Goal: Transaction & Acquisition: Purchase product/service

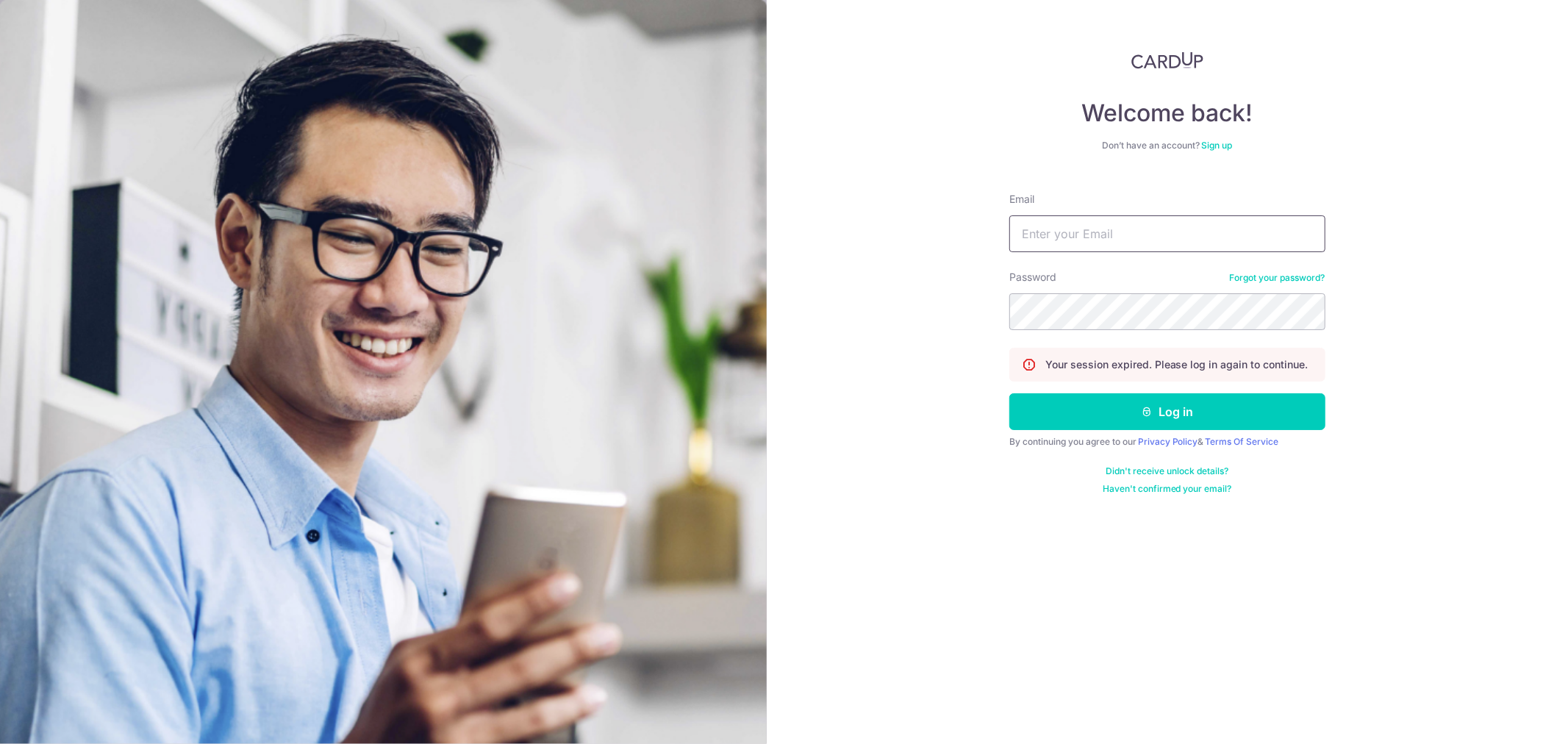
type input "[EMAIL_ADDRESS][DOMAIN_NAME]"
drag, startPoint x: 1093, startPoint y: 228, endPoint x: 1090, endPoint y: 241, distance: 13.3
click at [1093, 228] on input "[EMAIL_ADDRESS][DOMAIN_NAME]" at bounding box center [1167, 233] width 316 height 37
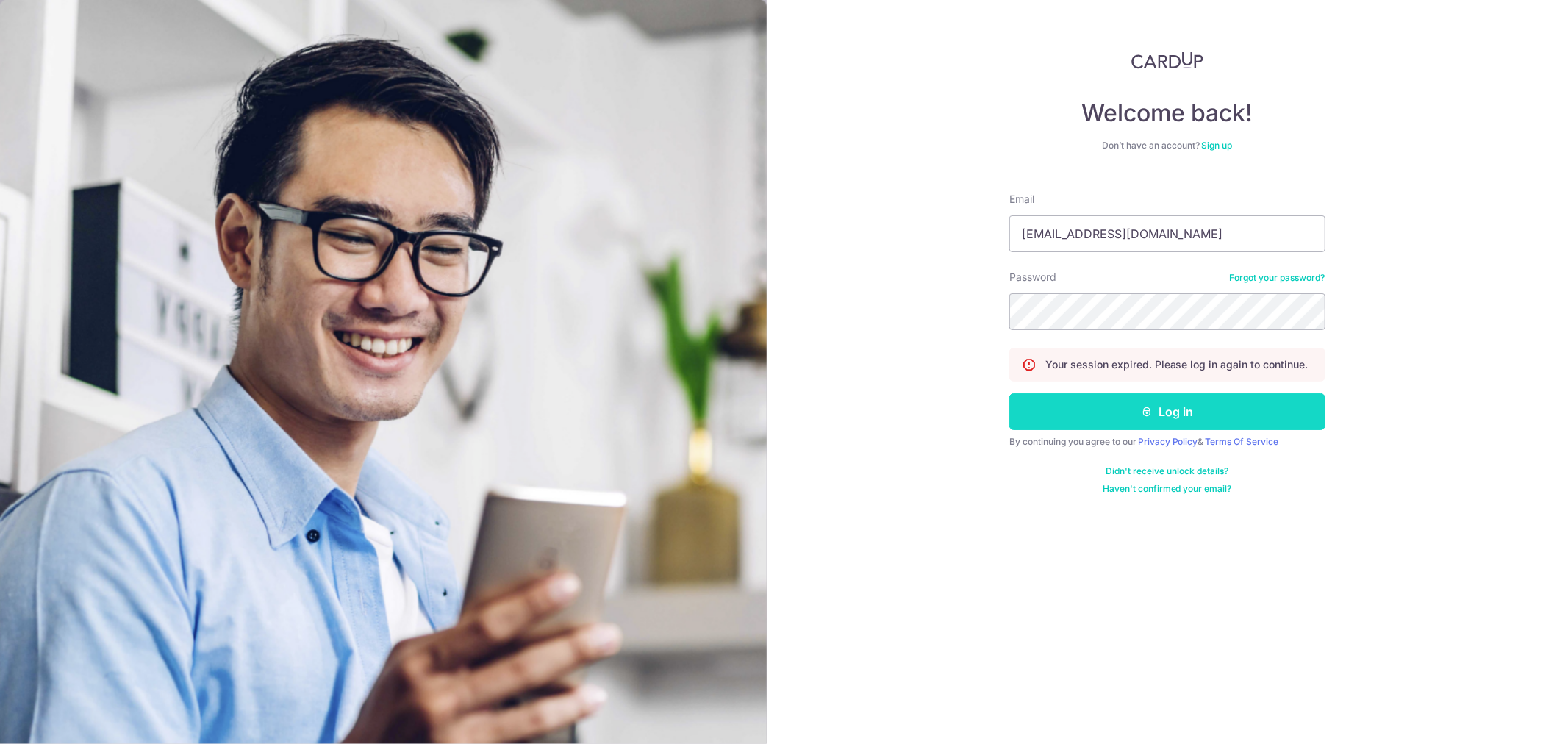
click at [1089, 408] on button "Log in" at bounding box center [1167, 411] width 316 height 37
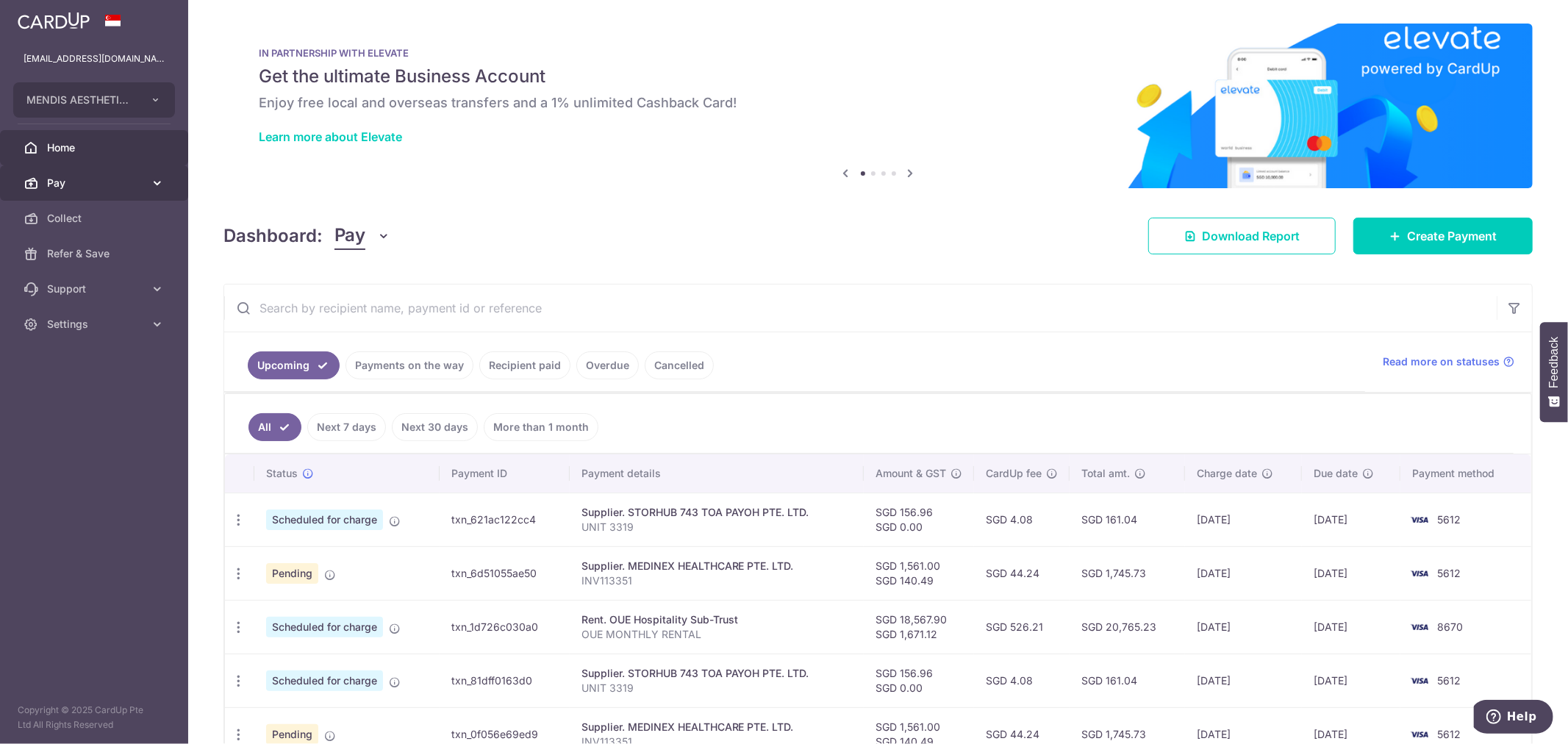
drag, startPoint x: 57, startPoint y: 174, endPoint x: 72, endPoint y: 169, distance: 15.8
click at [57, 174] on link "Pay" at bounding box center [94, 183] width 188 height 35
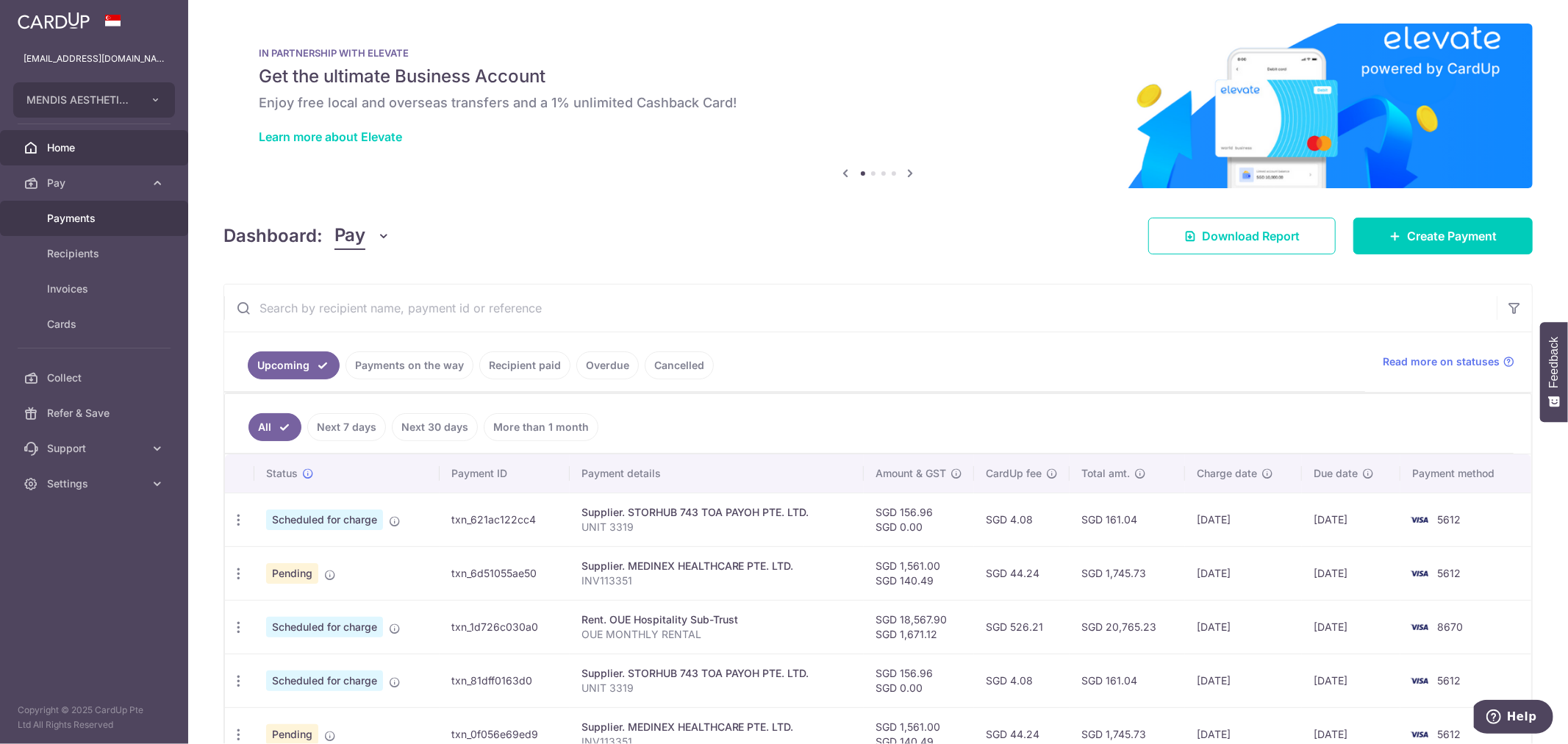
click at [85, 218] on span "Payments" at bounding box center [95, 218] width 97 height 15
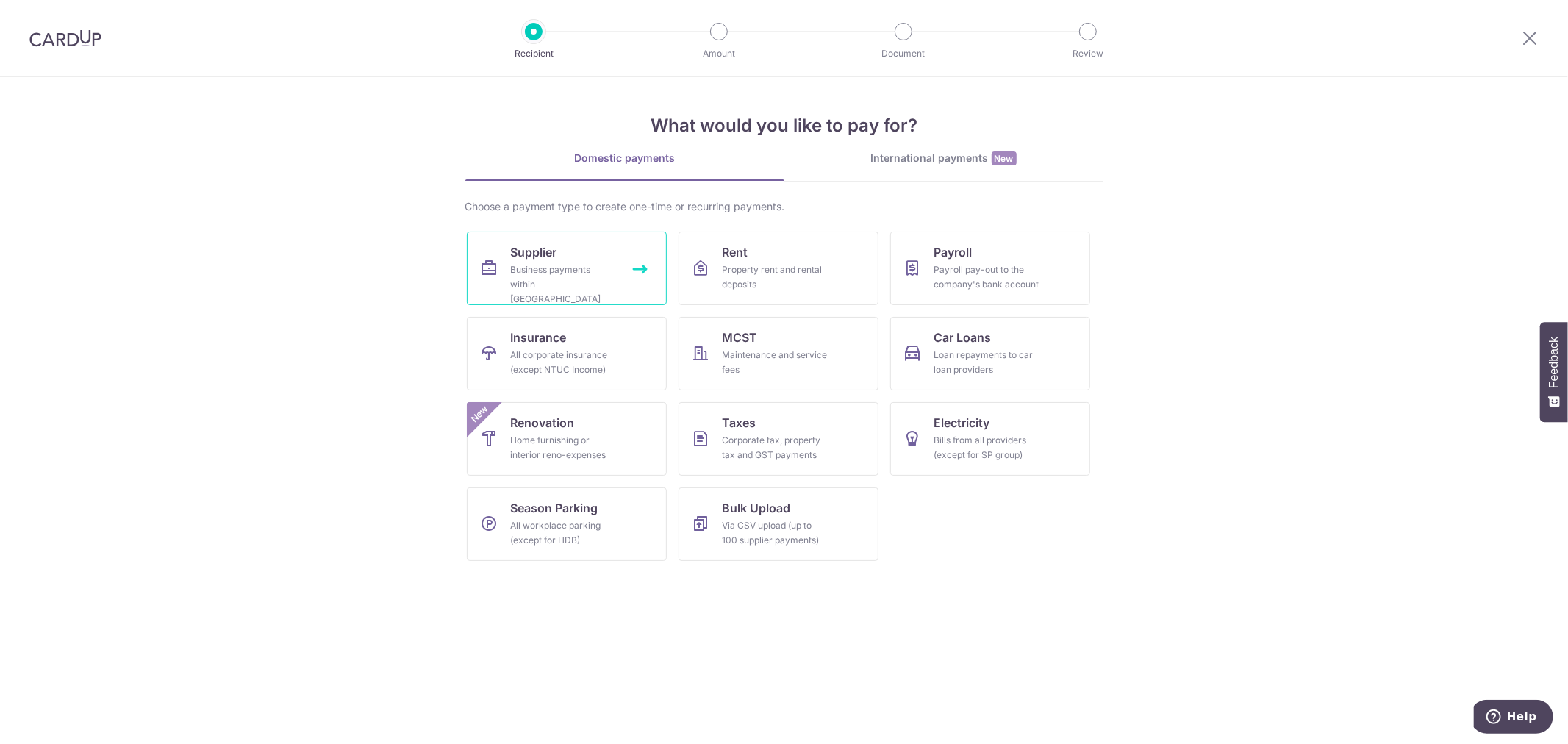
click at [577, 269] on div "Business payments within Singapore" at bounding box center [563, 284] width 106 height 44
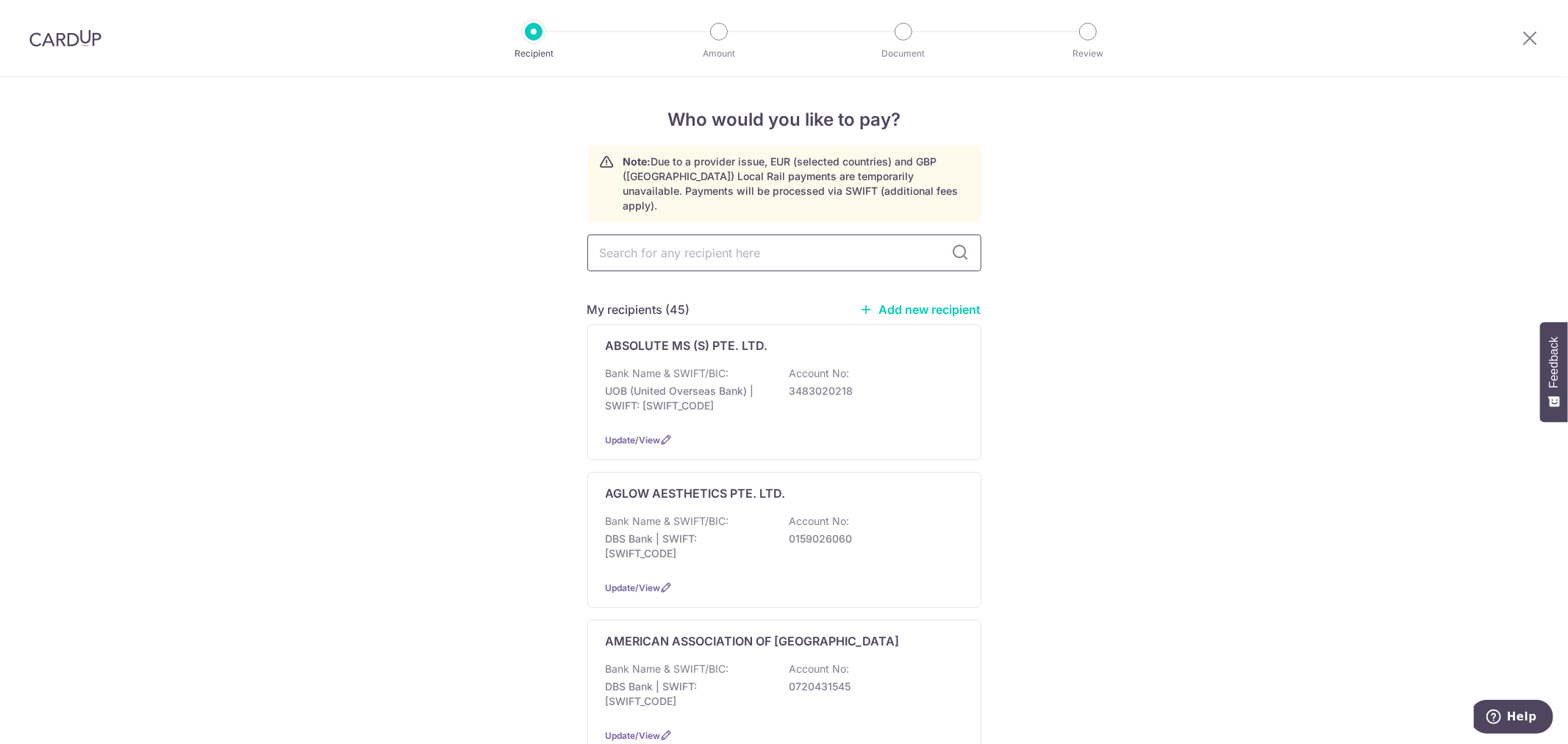
click at [841, 234] on input "text" at bounding box center [784, 252] width 394 height 37
type input "soh"
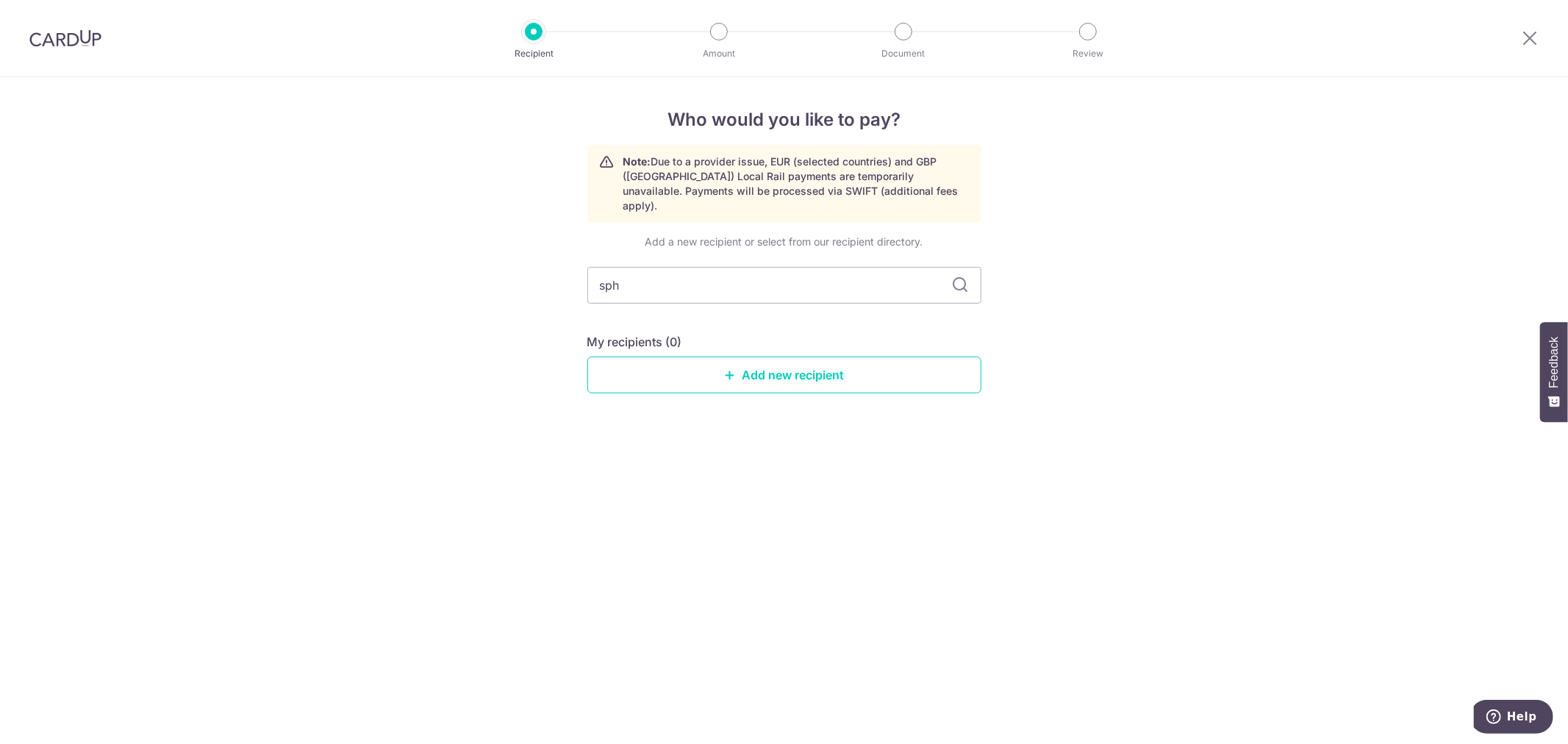
type input "sph"
click at [806, 365] on link "Add new recipient" at bounding box center [784, 374] width 394 height 37
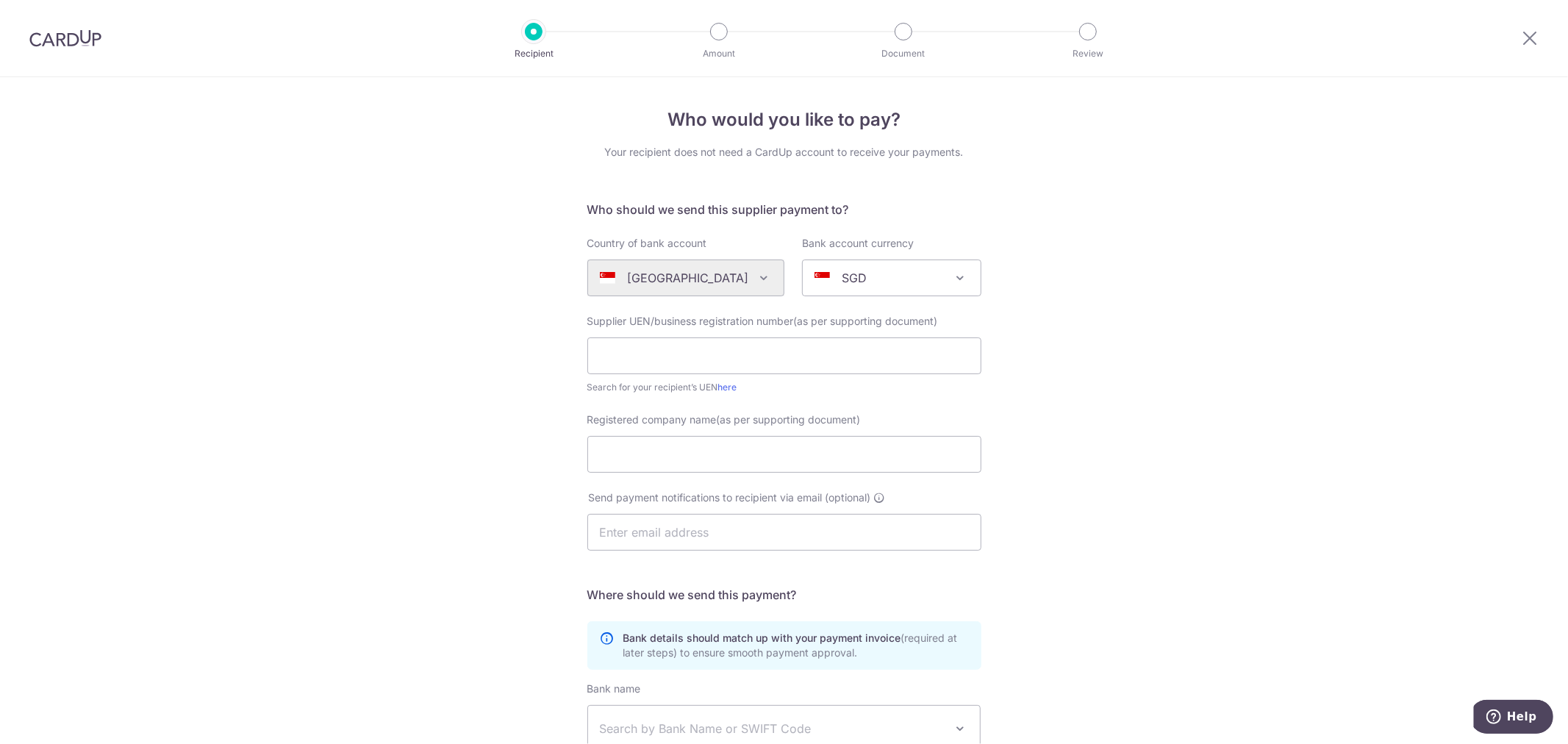
click at [54, 47] on div at bounding box center [65, 38] width 130 height 76
click at [39, 33] on img at bounding box center [65, 38] width 72 height 18
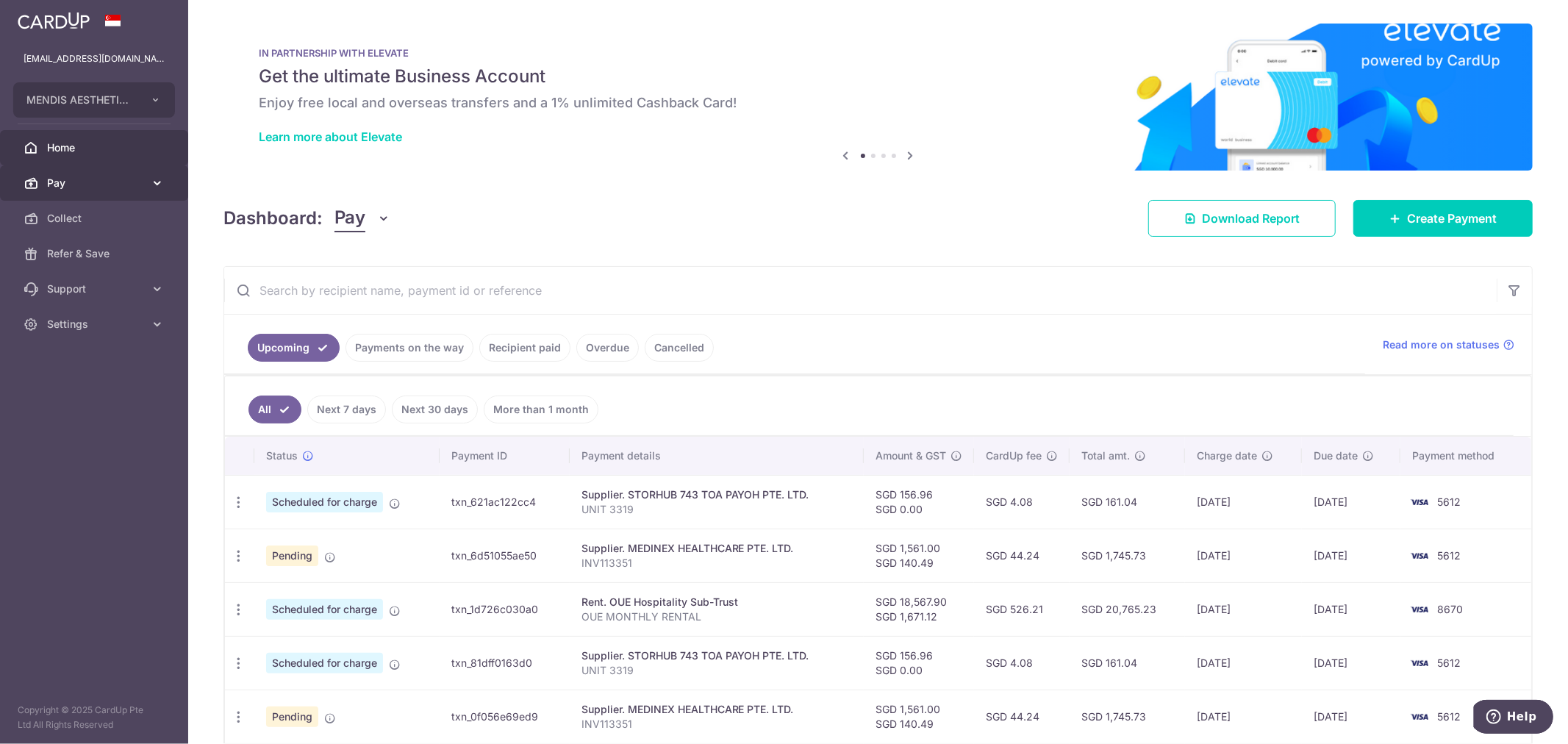
click at [43, 188] on link "Pay" at bounding box center [94, 183] width 188 height 35
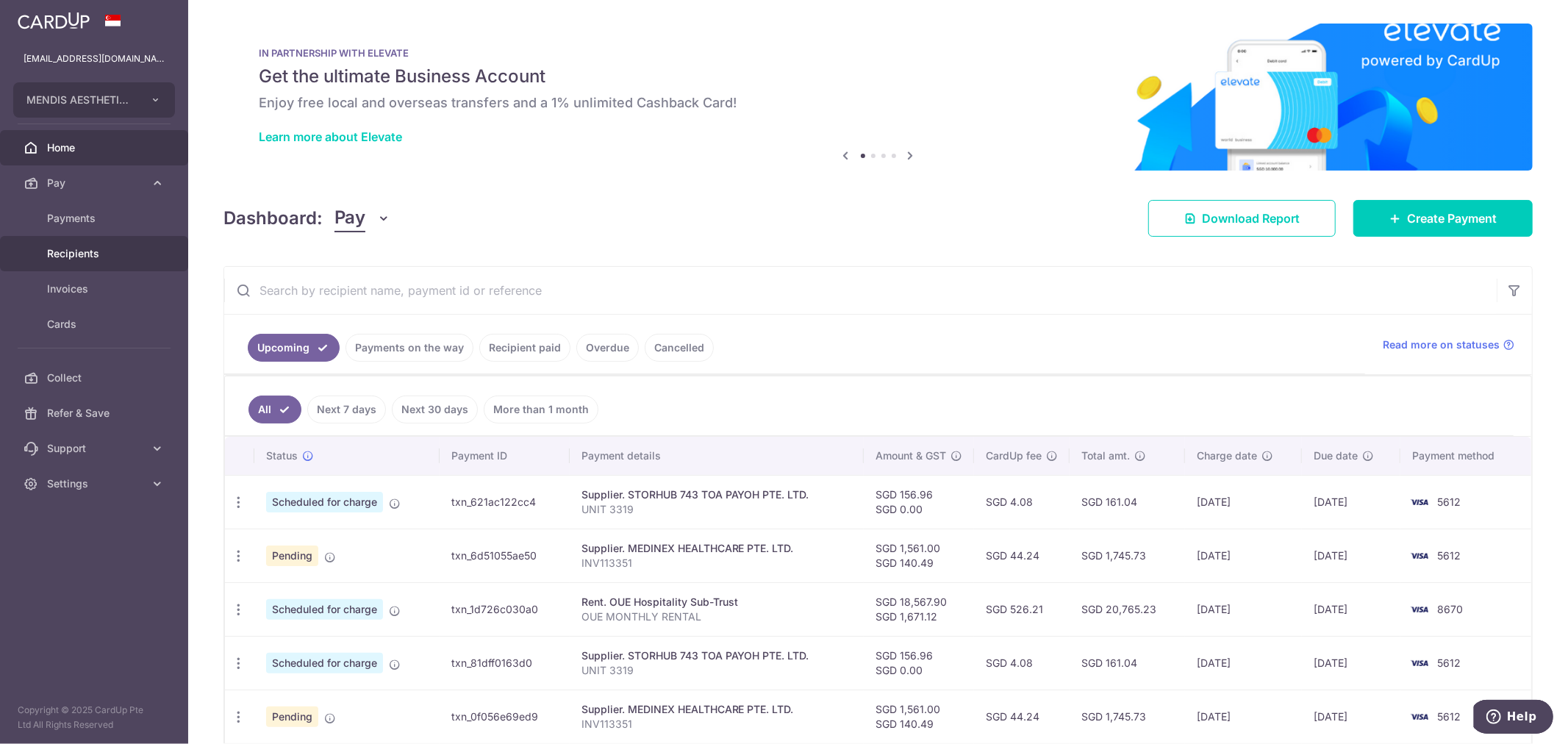
click at [69, 257] on span "Recipients" at bounding box center [95, 253] width 97 height 15
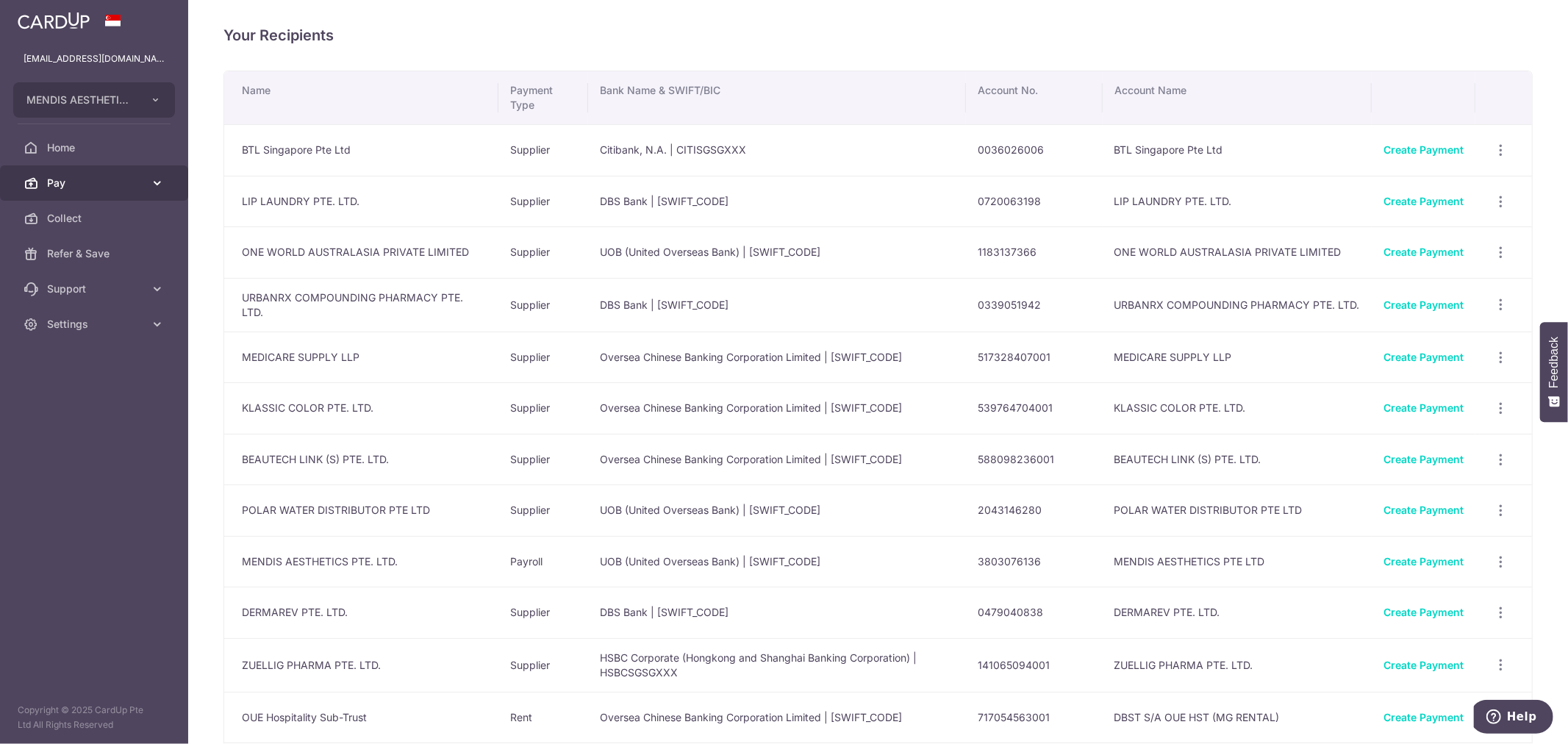
click at [81, 184] on span "Pay" at bounding box center [95, 183] width 97 height 15
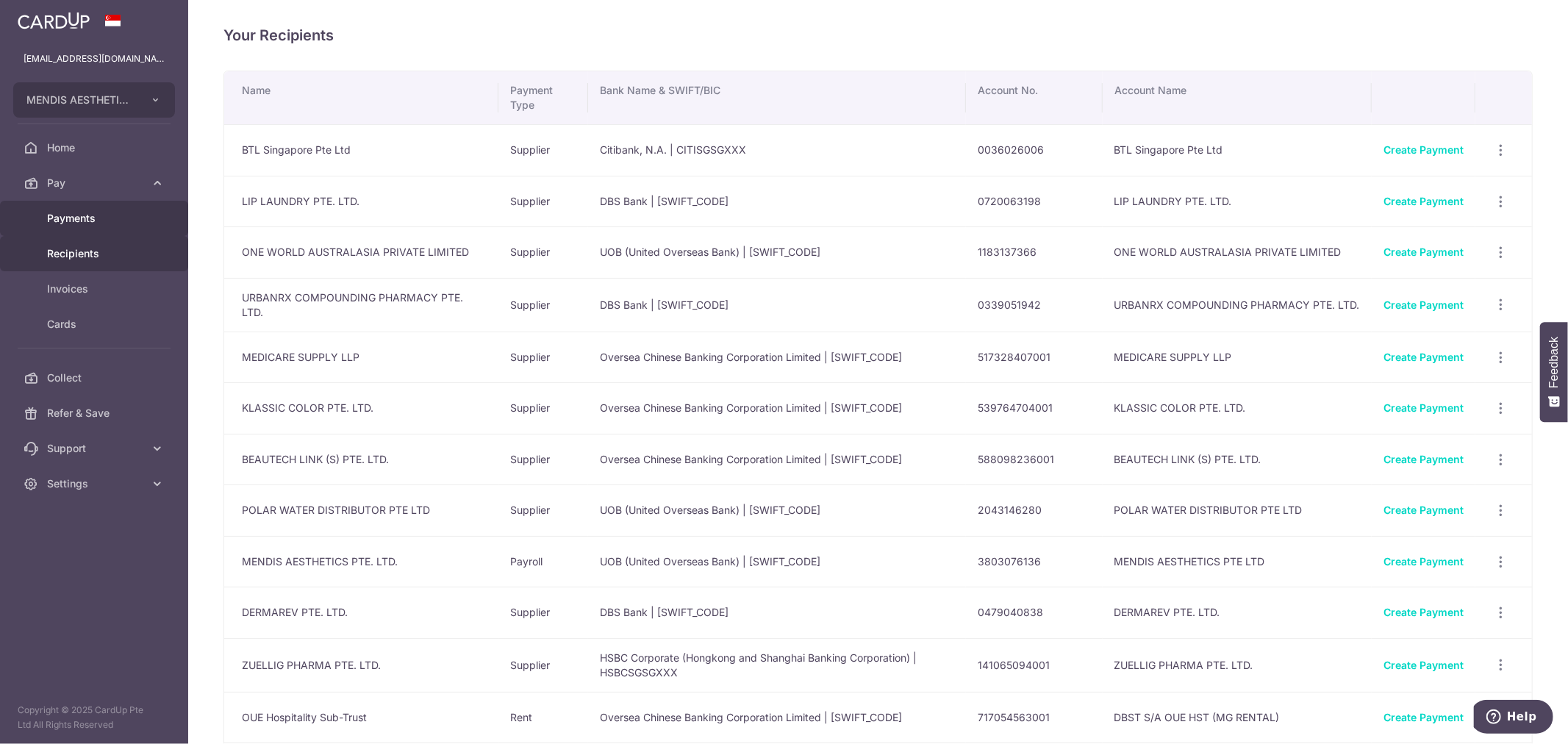
click at [53, 221] on span "Payments" at bounding box center [95, 218] width 97 height 15
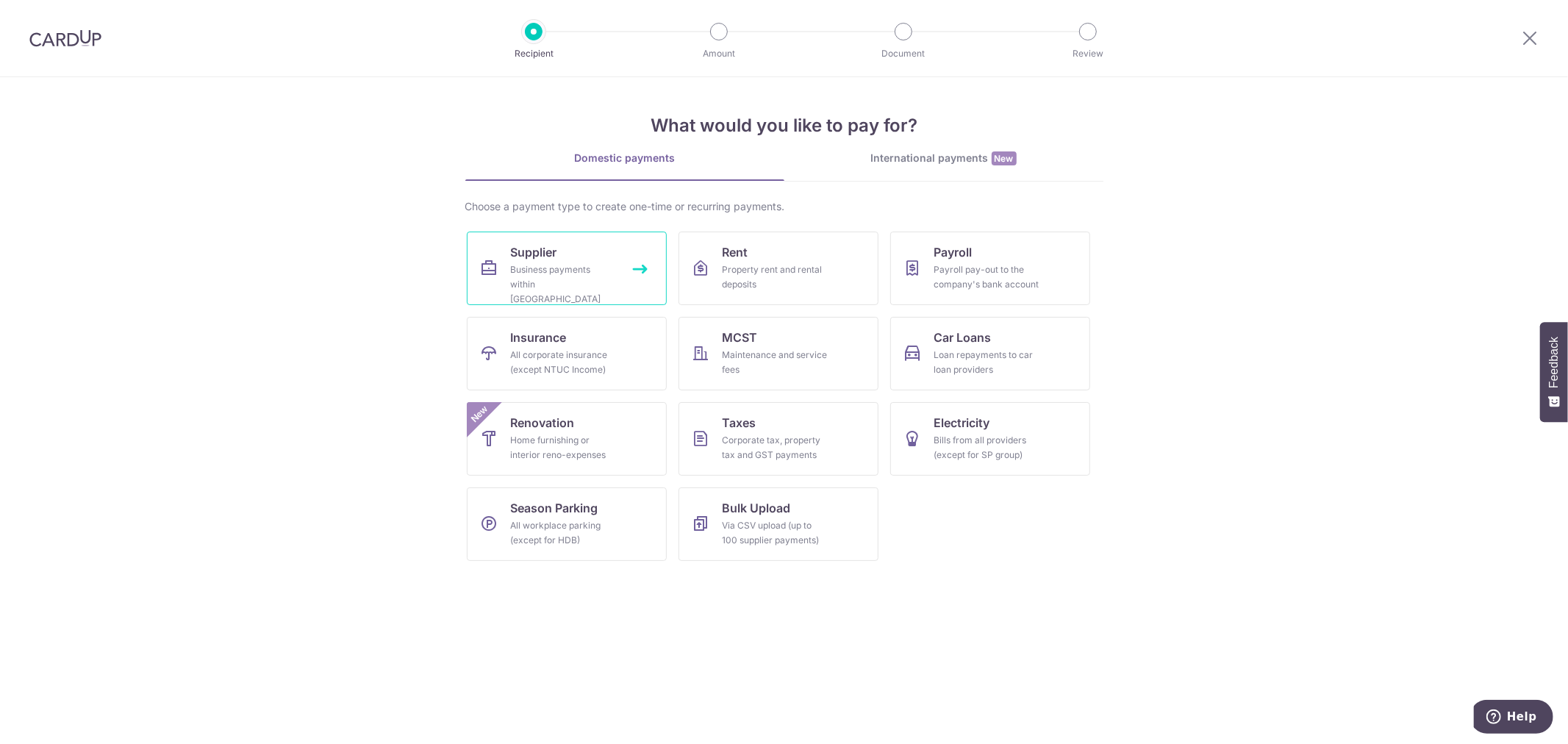
click at [536, 263] on div "Business payments within [GEOGRAPHIC_DATA]" at bounding box center [563, 284] width 106 height 44
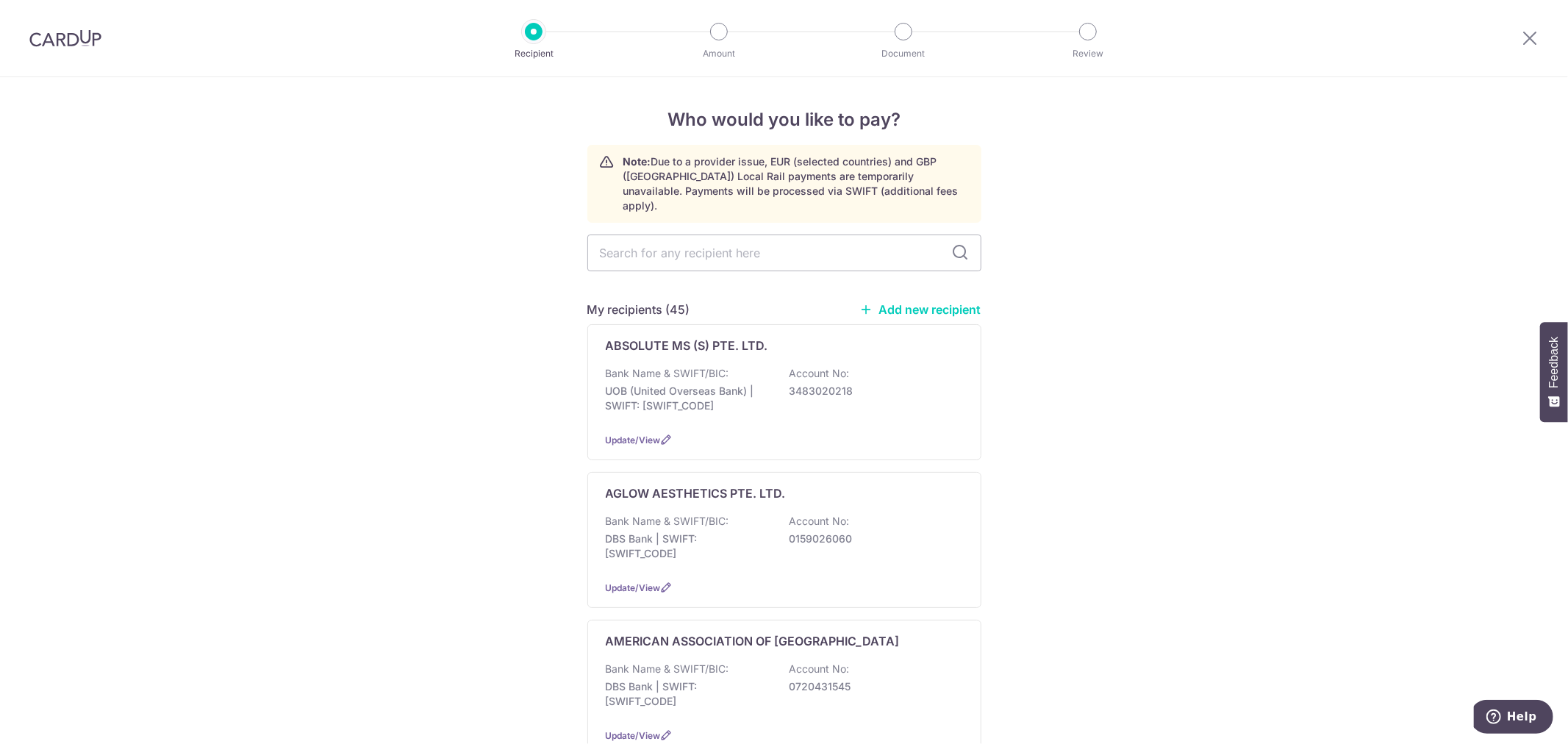
click at [950, 302] on link "Add new recipient" at bounding box center [920, 309] width 121 height 15
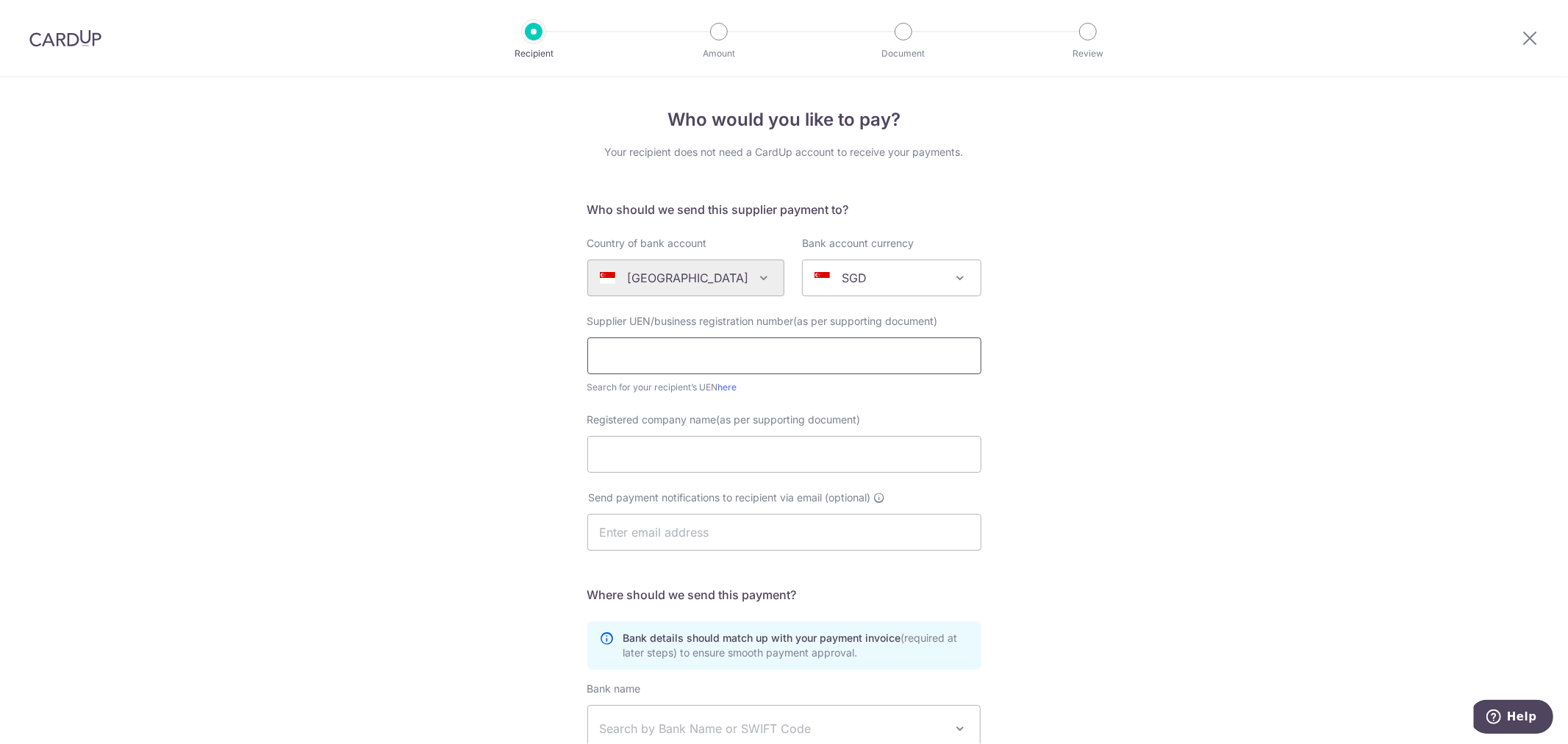
click at [722, 348] on input "text" at bounding box center [784, 355] width 394 height 37
paste input "202120748H"
type input "202120748H"
click at [645, 460] on input "Registered company name(as per supporting document)" at bounding box center [784, 454] width 394 height 37
paste input "SPH MEDIA LIMITED"
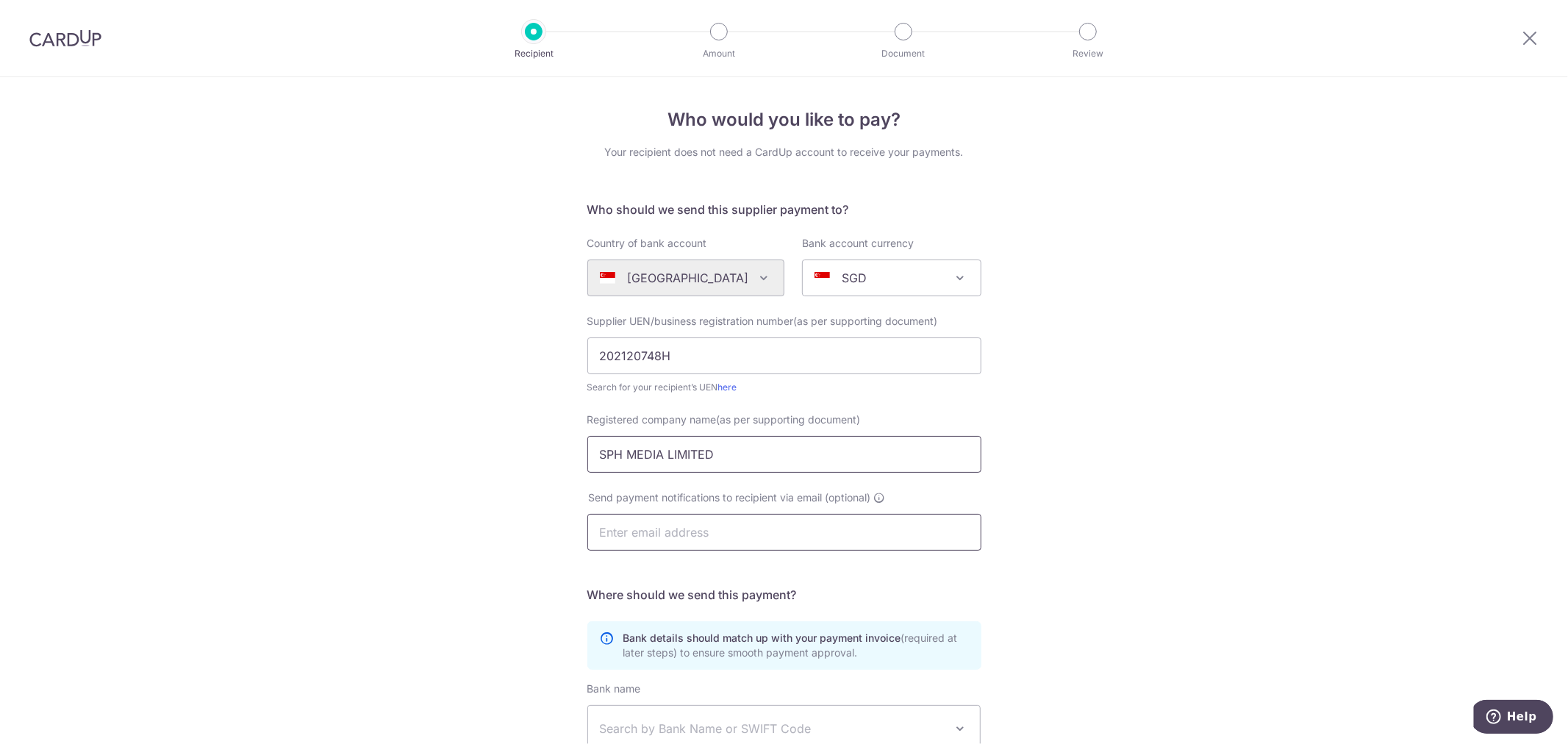
type input "SPH MEDIA LIMITED"
click at [849, 533] on input "text" at bounding box center [784, 532] width 394 height 37
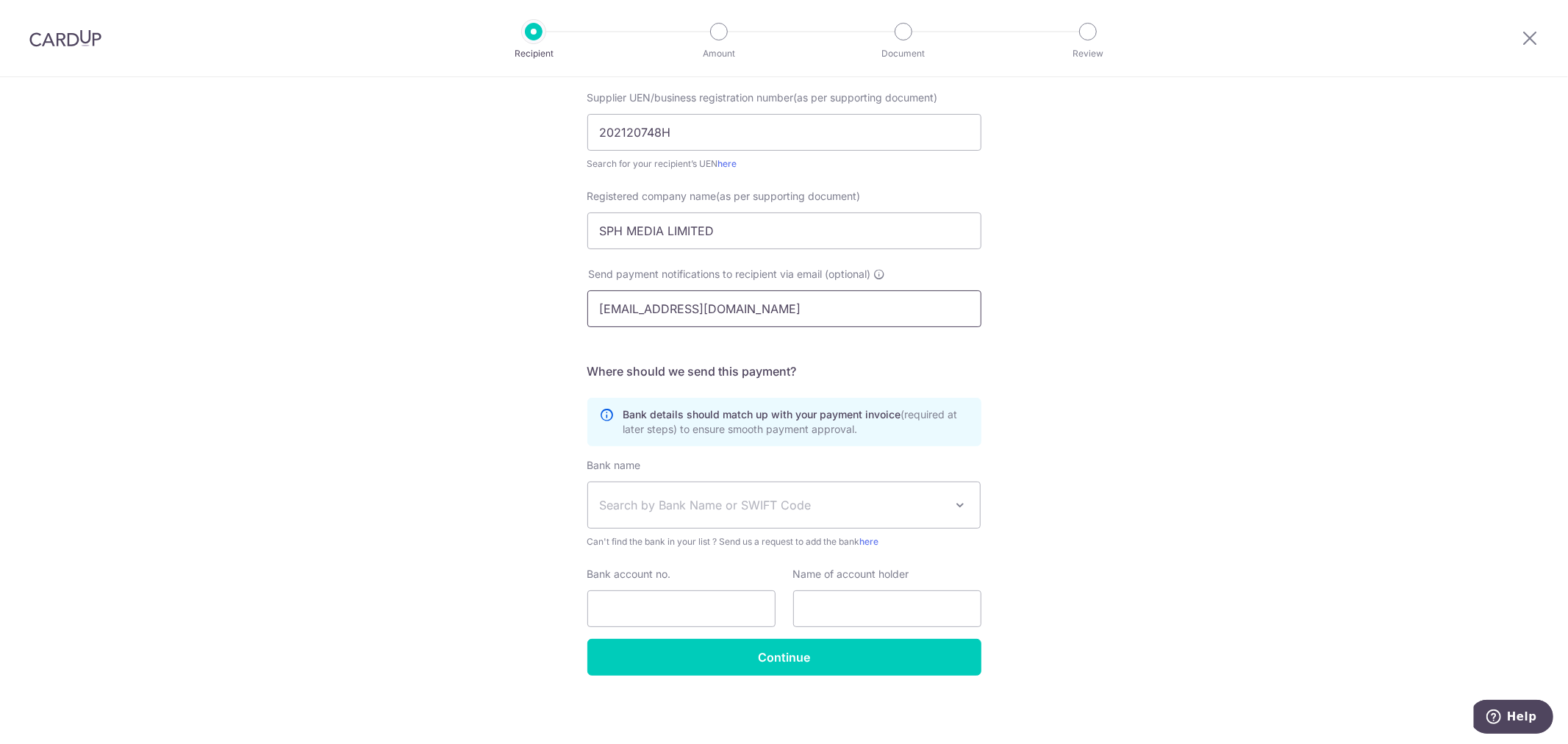
type input "finco_cs@sph.com.sg"
click at [841, 502] on span "Search by Bank Name or SWIFT Code" at bounding box center [772, 505] width 346 height 18
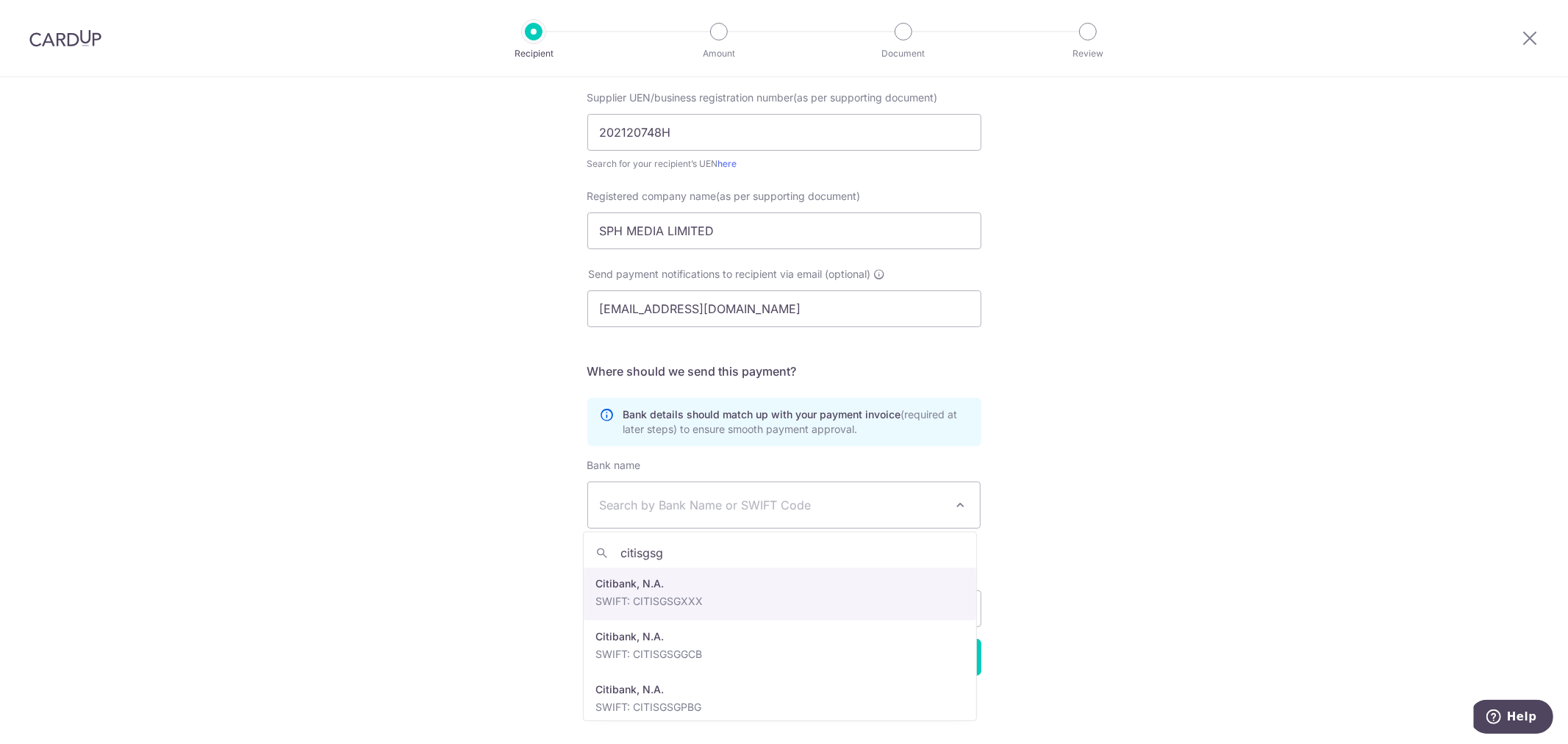
type input "citisgsg"
select select "20"
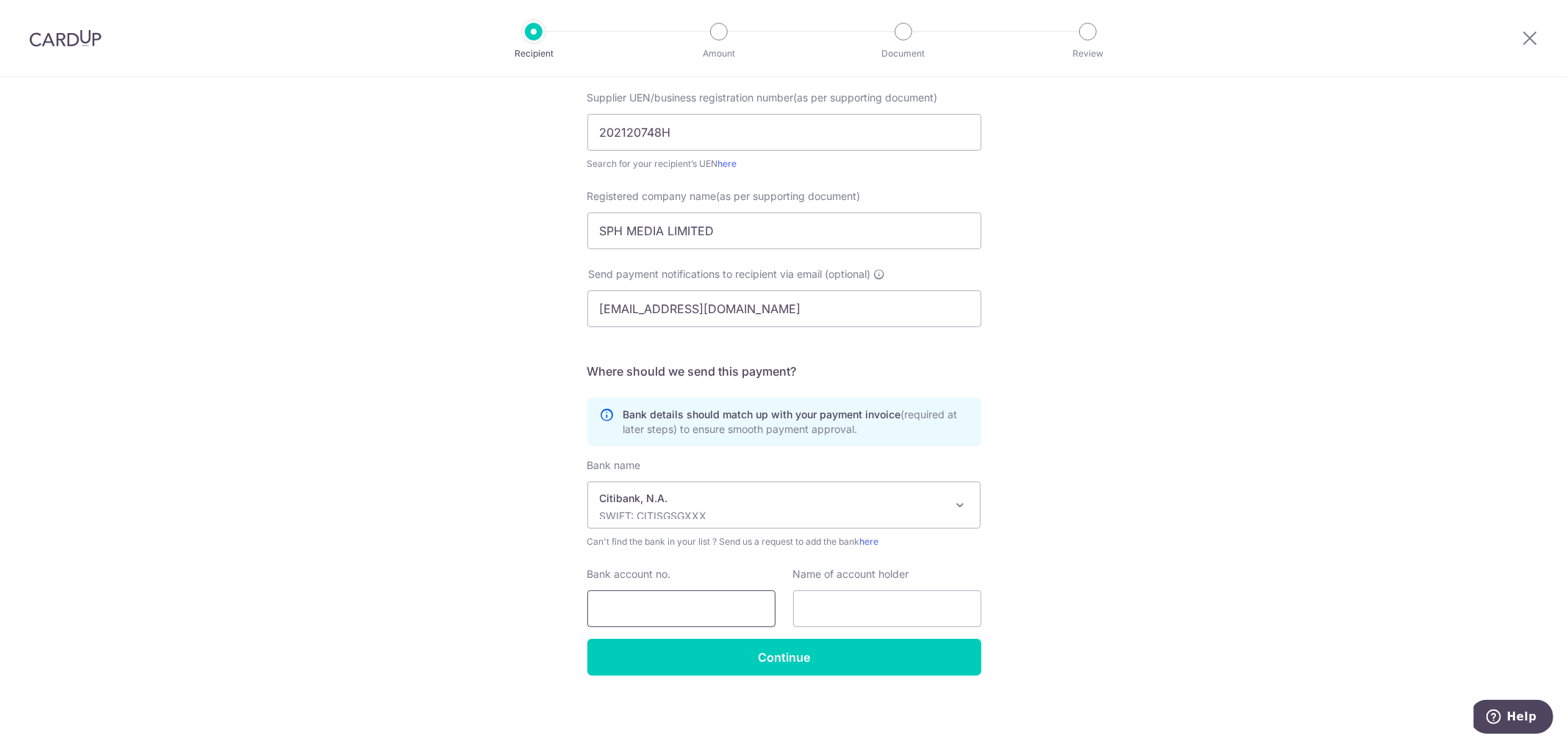
click at [718, 605] on input "Bank account no." at bounding box center [681, 608] width 188 height 37
type input "0707563052"
click at [828, 620] on input "text" at bounding box center [887, 608] width 188 height 37
drag, startPoint x: 751, startPoint y: 233, endPoint x: 471, endPoint y: 223, distance: 280.2
click at [479, 228] on div "Who would you like to pay? Your recipient does not need a CardUp account to rec…" at bounding box center [784, 299] width 1568 height 891
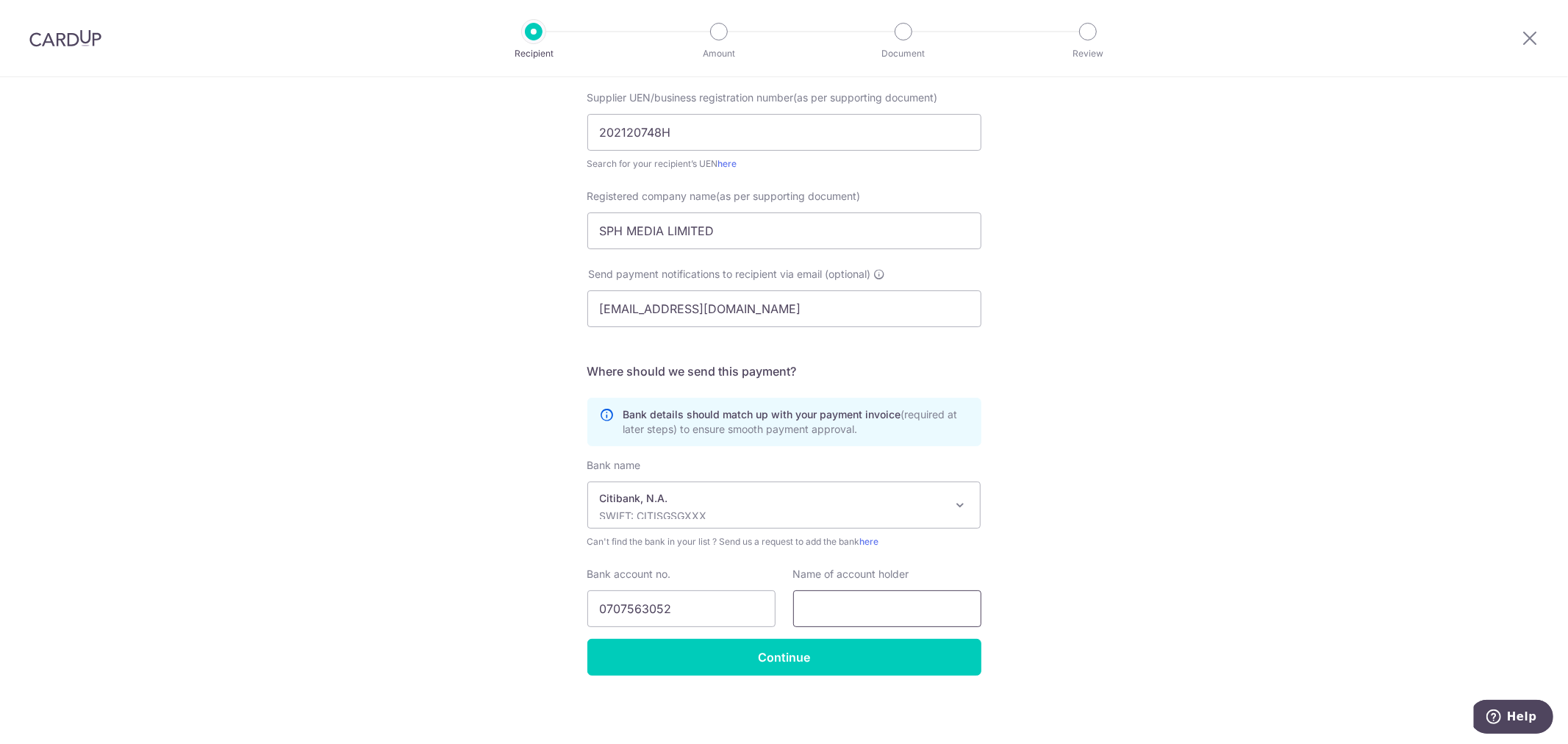
click at [869, 607] on input "text" at bounding box center [887, 608] width 188 height 37
paste input "SPH MEDIA LIMITED"
type input "SPH MEDIA LIMITED"
click at [1069, 590] on div "Who would you like to pay? Your recipient does not need a CardUp account to rec…" at bounding box center [784, 299] width 1568 height 891
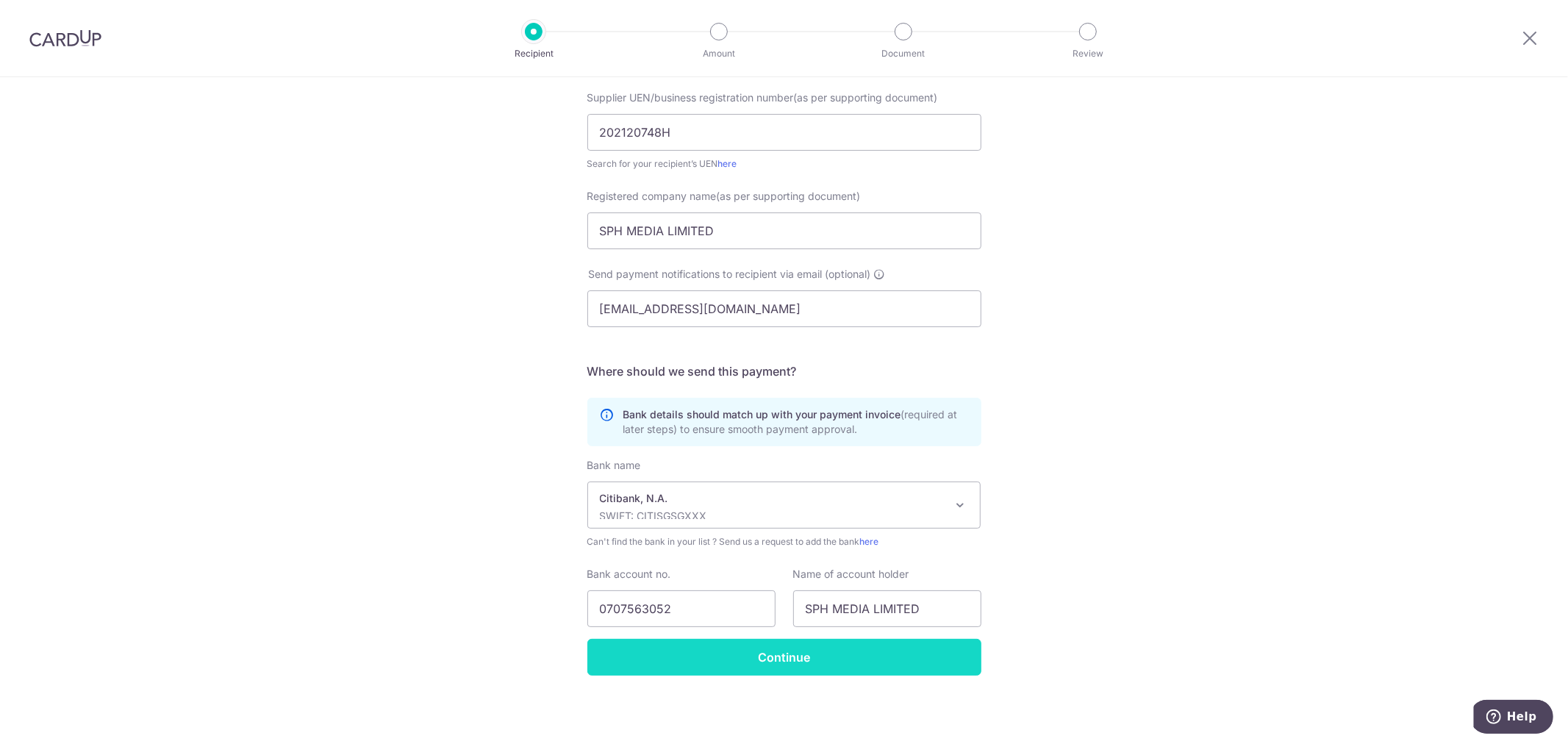
click at [806, 659] on input "Continue" at bounding box center [784, 656] width 394 height 37
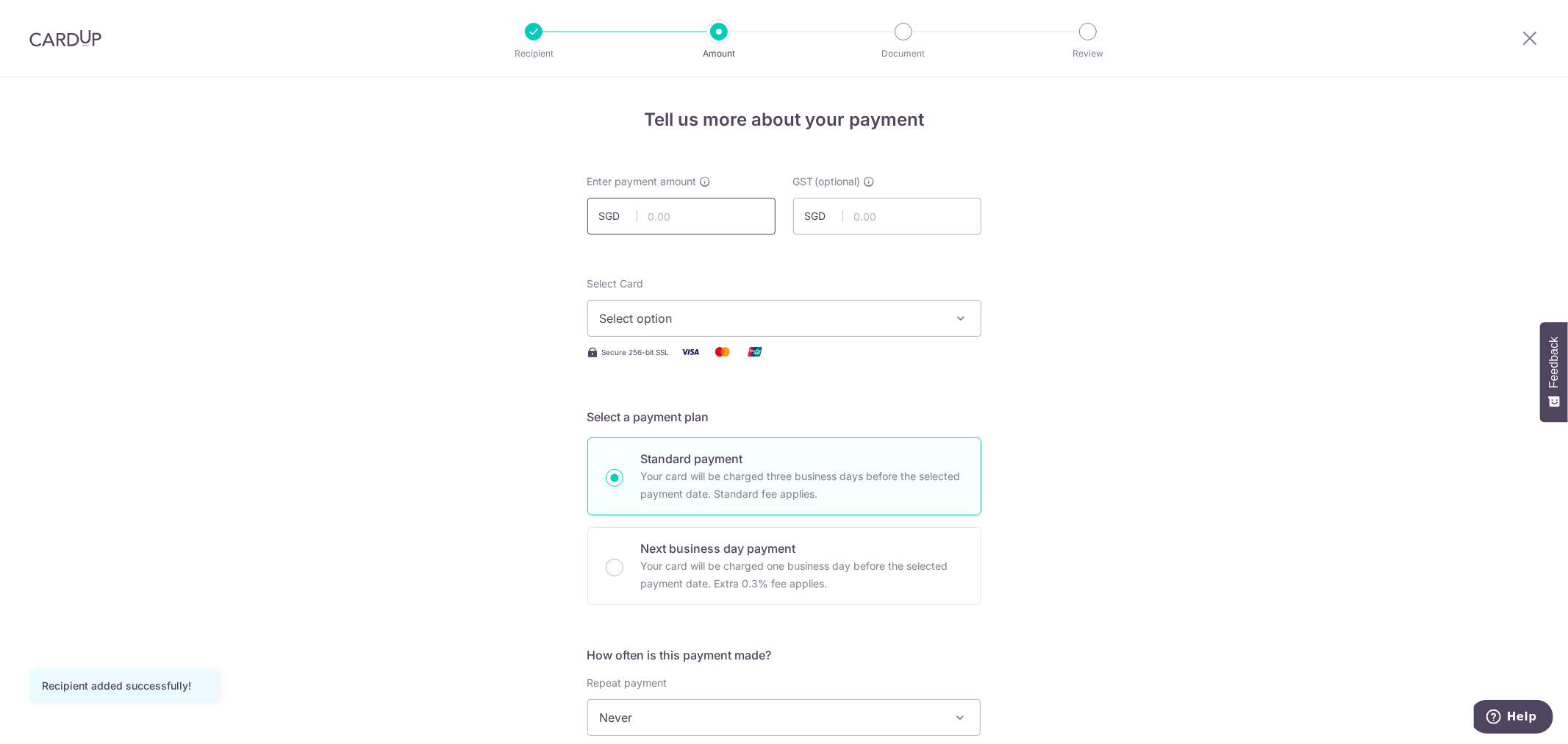
click at [728, 218] on input "text" at bounding box center [681, 215] width 188 height 37
type input "6,000.00"
type input "540.00"
click at [957, 319] on icon "button" at bounding box center [961, 318] width 15 height 15
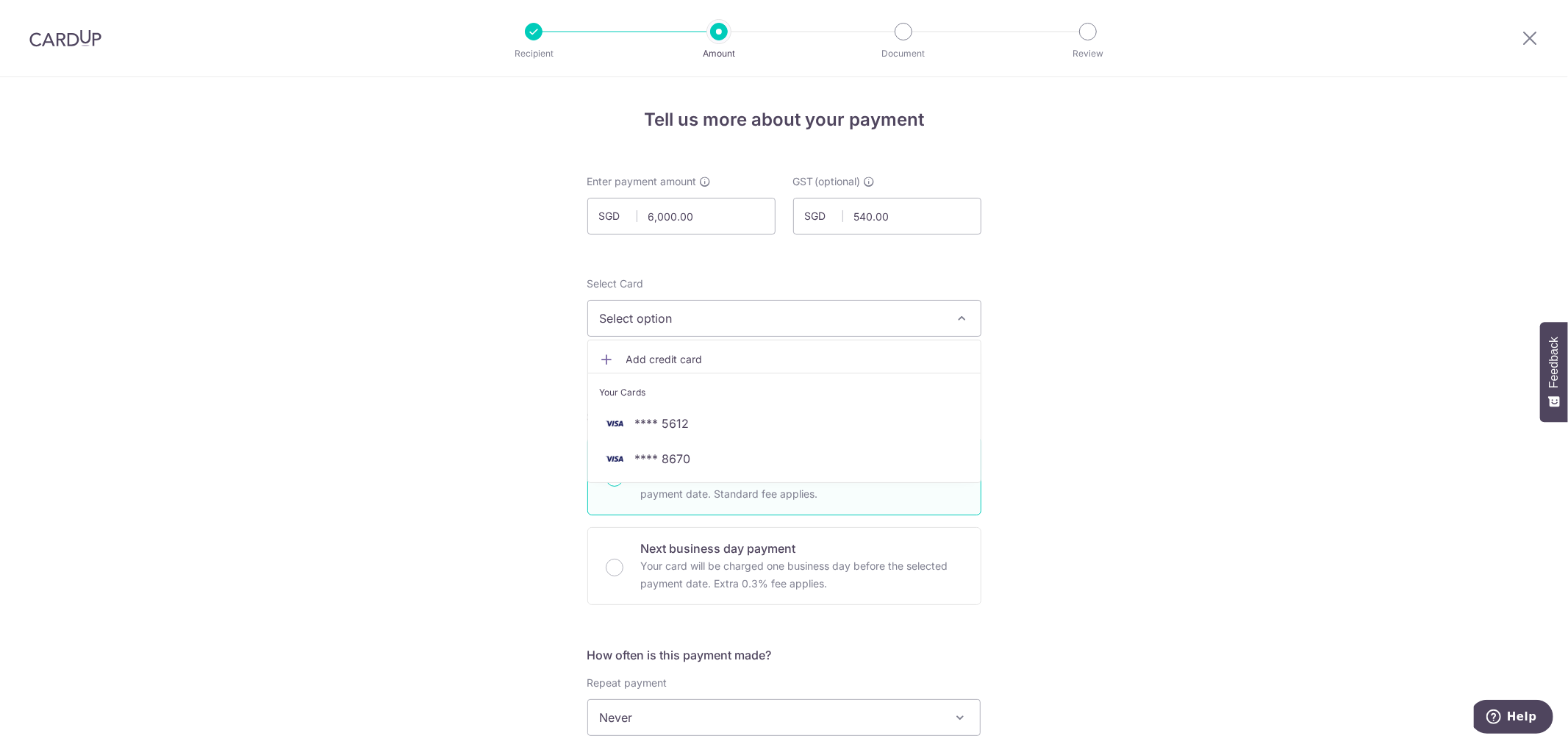
drag, startPoint x: 1175, startPoint y: 423, endPoint x: 1093, endPoint y: 436, distance: 83.0
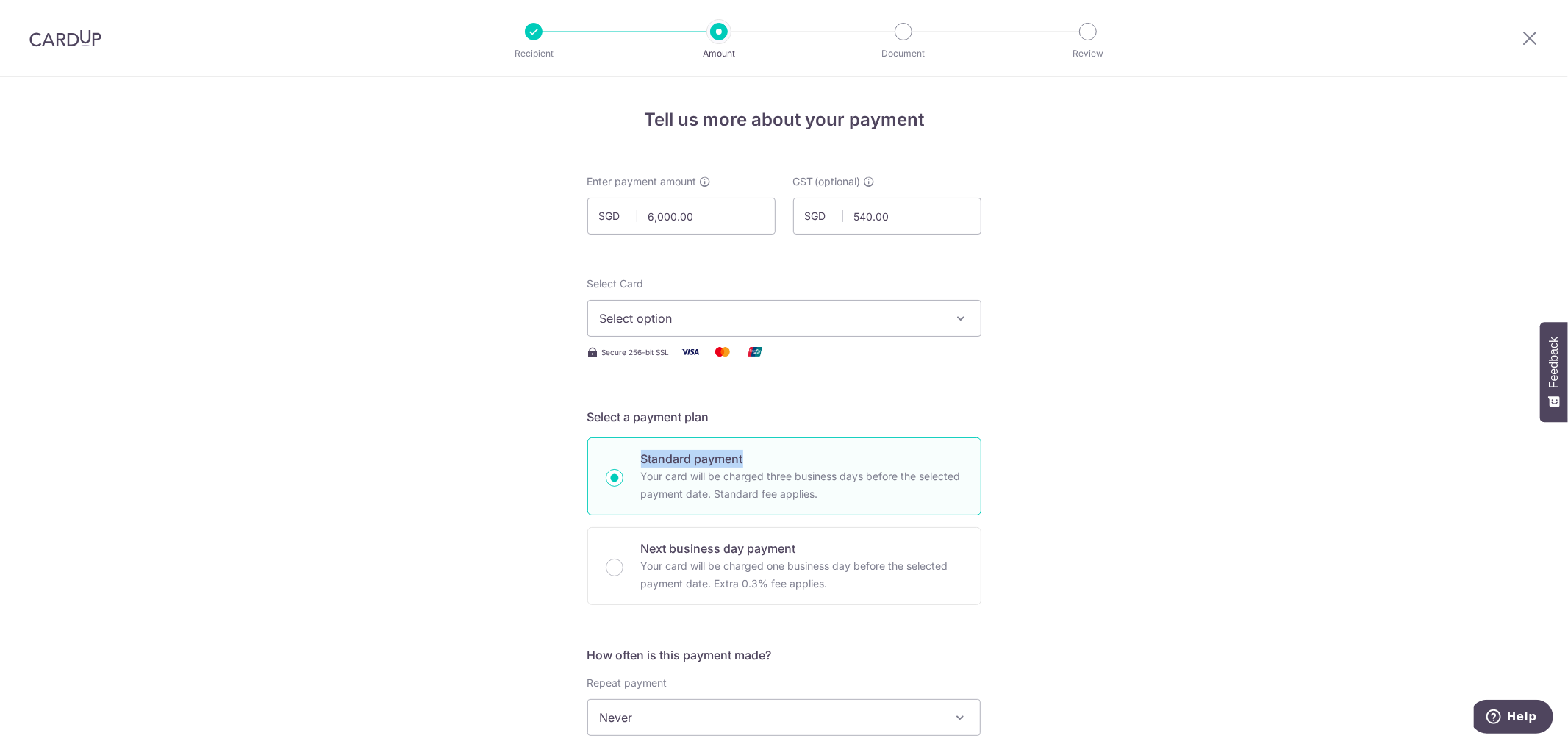
click at [912, 310] on span "Select option" at bounding box center [771, 318] width 342 height 18
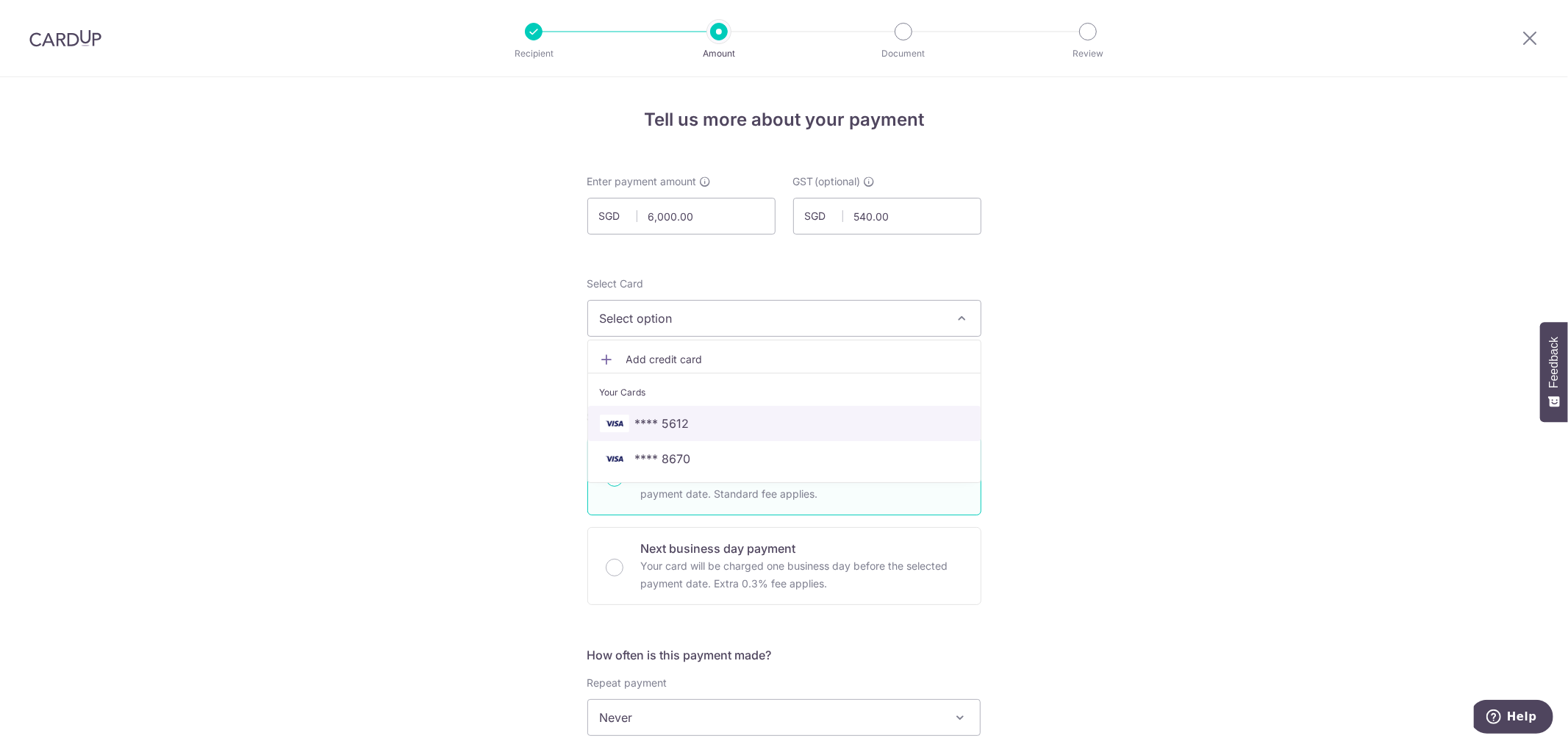
click at [705, 420] on span "**** 5612" at bounding box center [784, 423] width 369 height 18
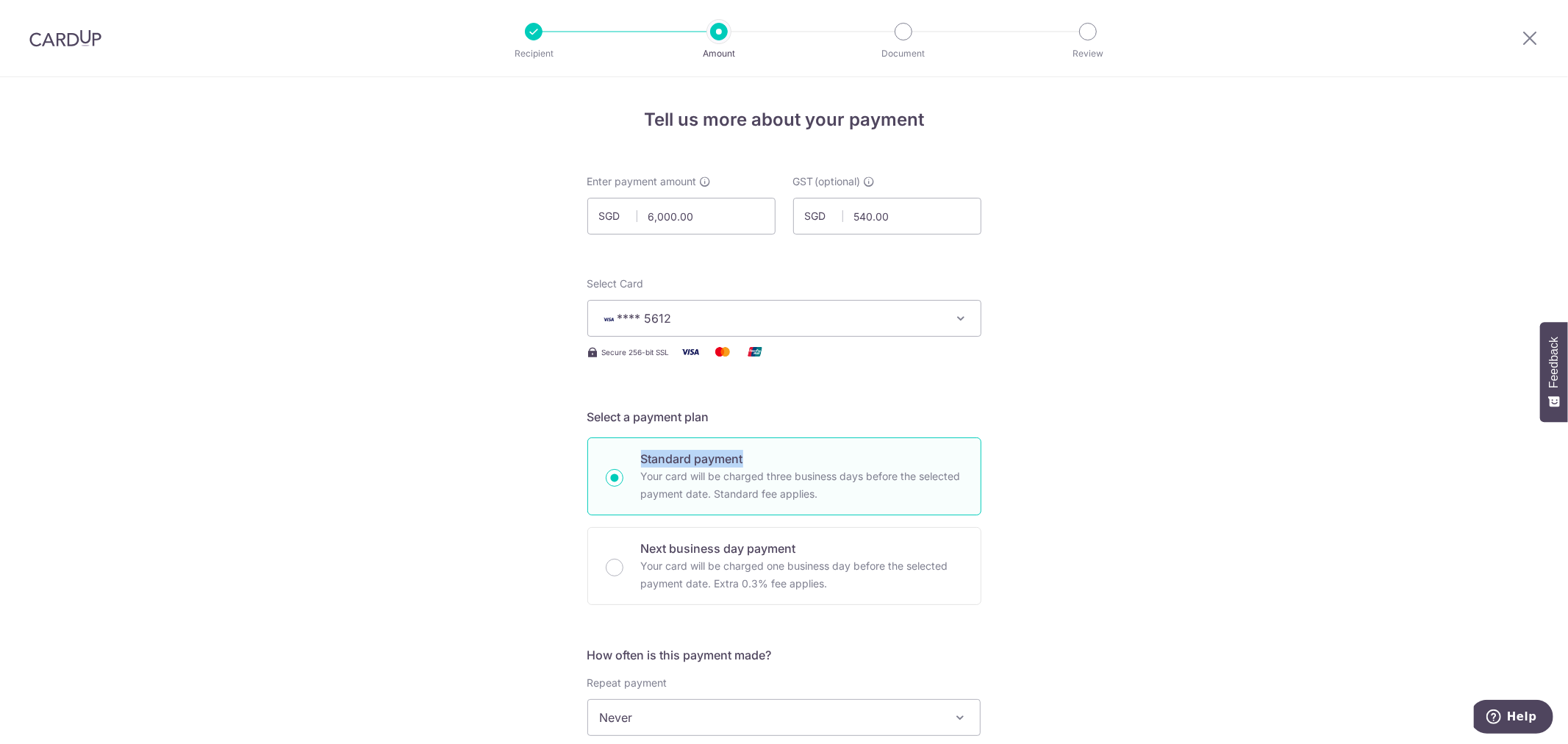
scroll to position [408, 0]
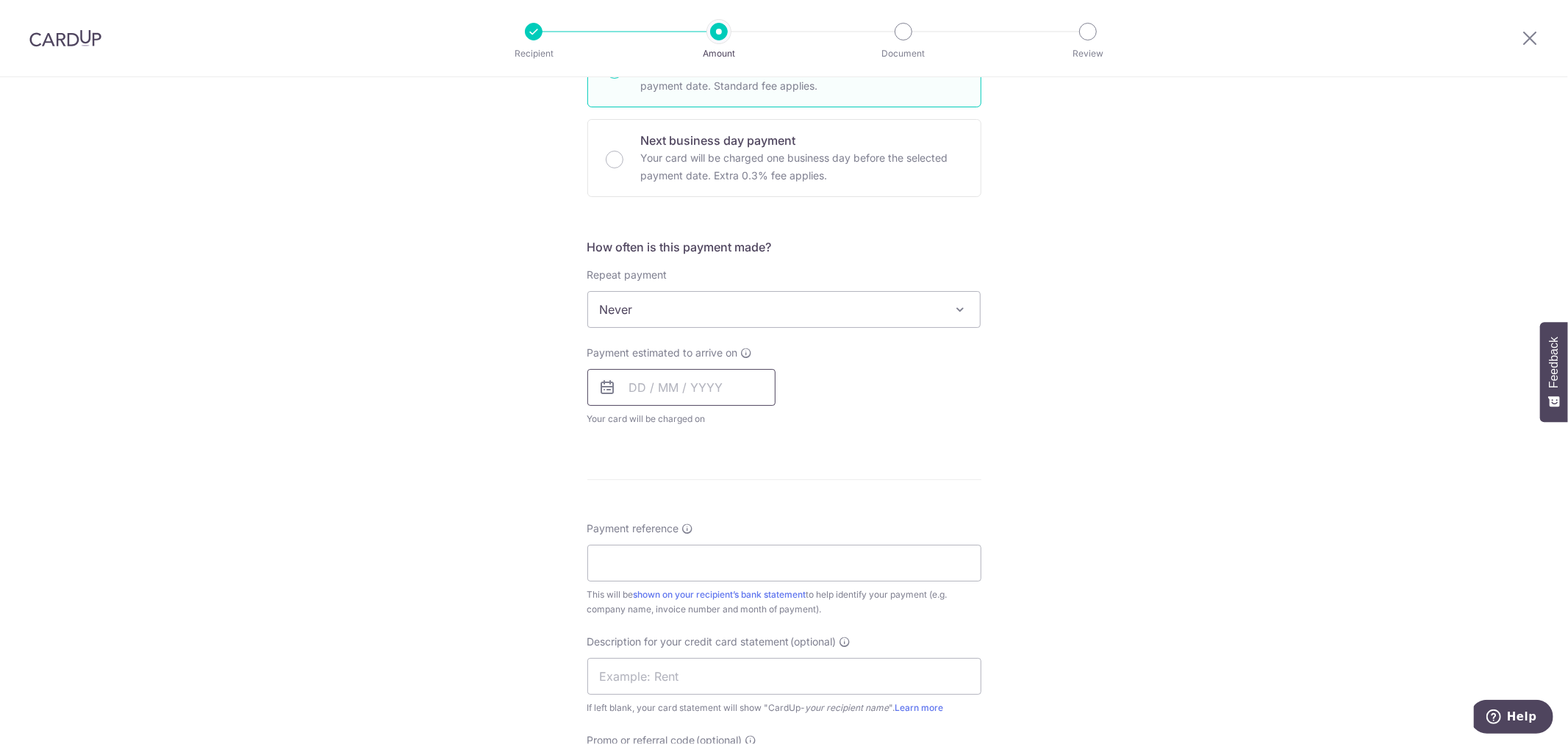
click at [693, 382] on input "text" at bounding box center [681, 387] width 188 height 37
click at [644, 524] on link "6" at bounding box center [646, 521] width 23 height 23
type input "06/10/2025"
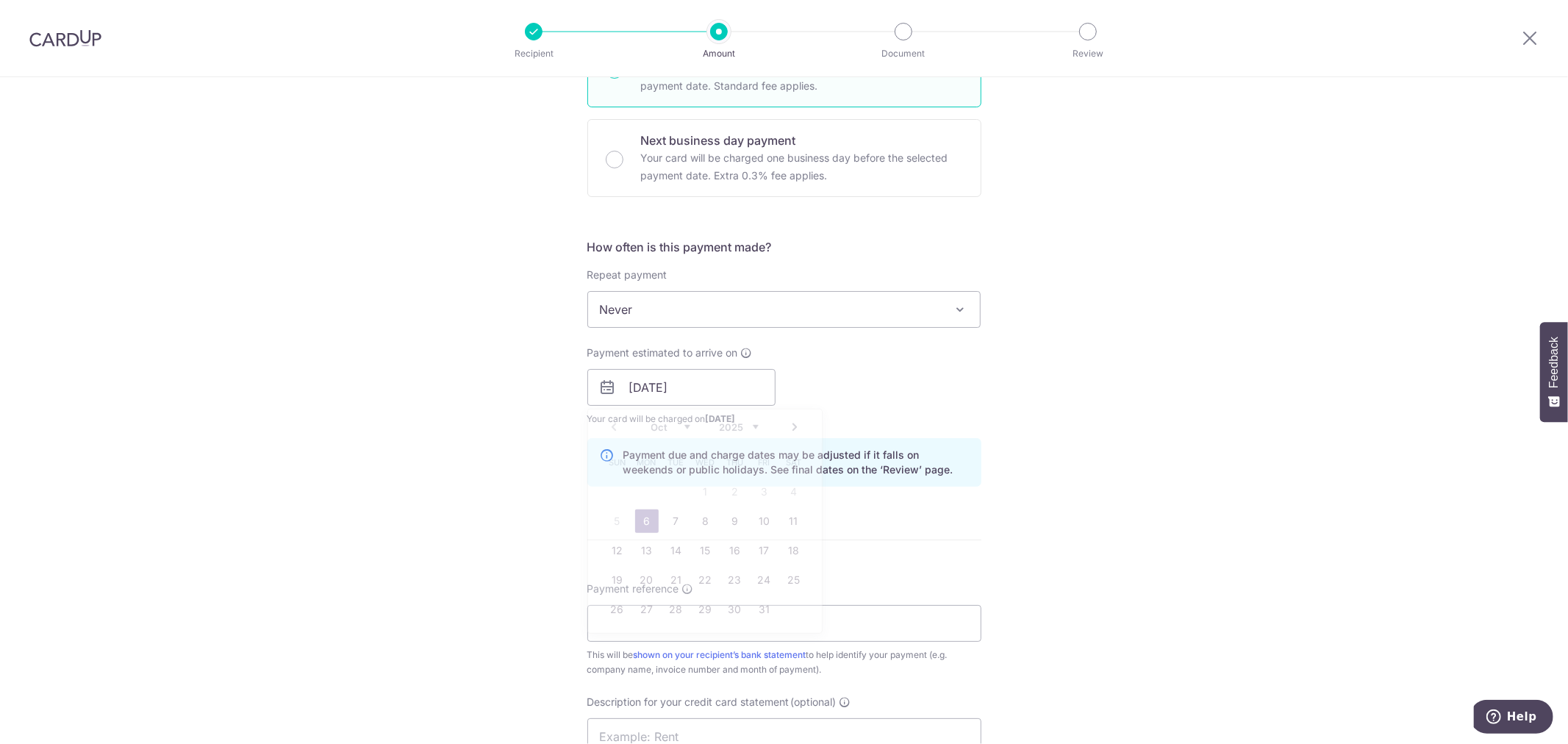
click at [1054, 475] on div "Tell us more about your payment Enter payment amount SGD 6,000.00 6000.00 GST (…" at bounding box center [784, 414] width 1568 height 1489
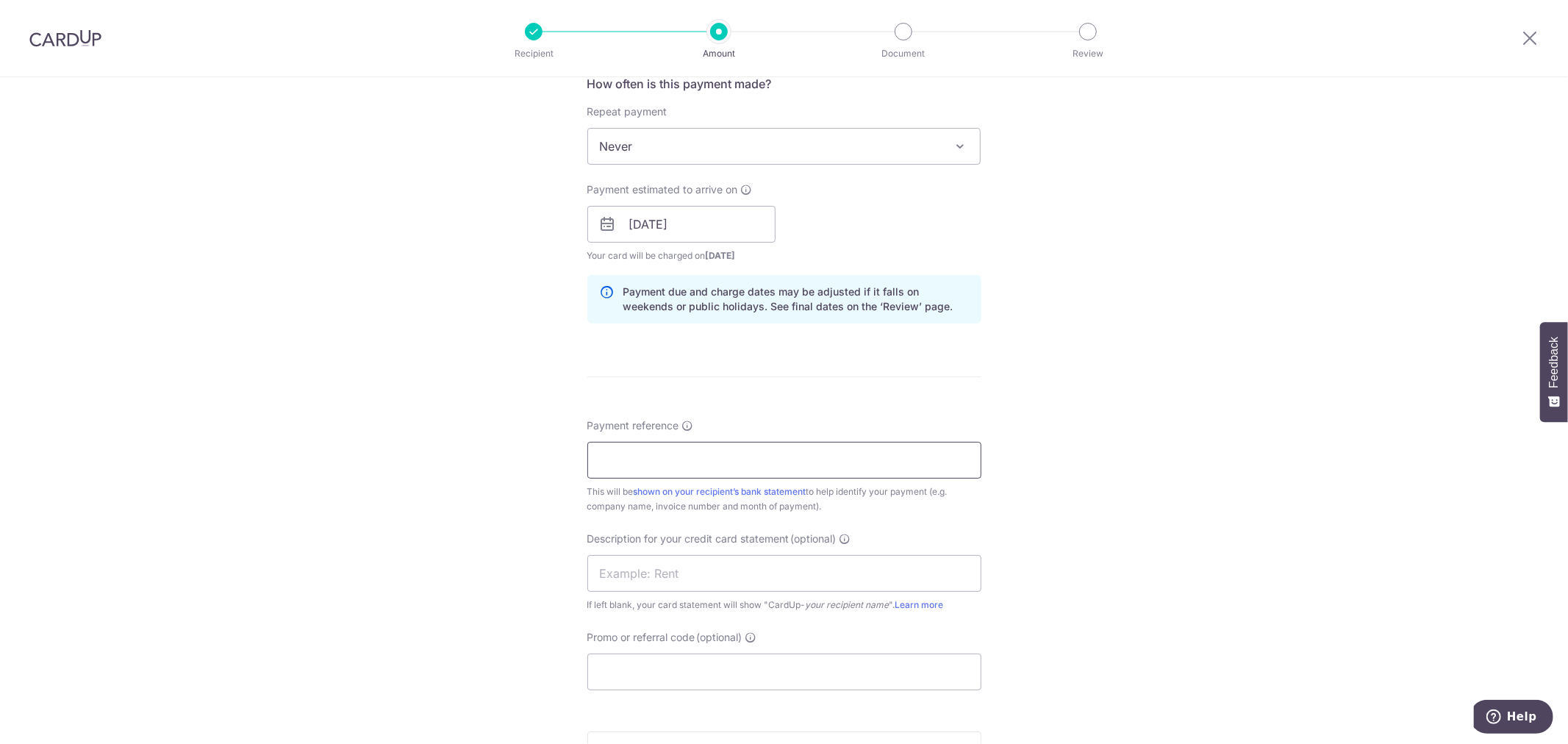
click at [654, 453] on input "Payment reference" at bounding box center [784, 460] width 394 height 37
type input "i"
click at [715, 457] on input "INV53251299 ACCT_0601234098" at bounding box center [784, 460] width 394 height 37
click at [851, 456] on input "INV53251299 ACCT0601234098" at bounding box center [784, 460] width 394 height 37
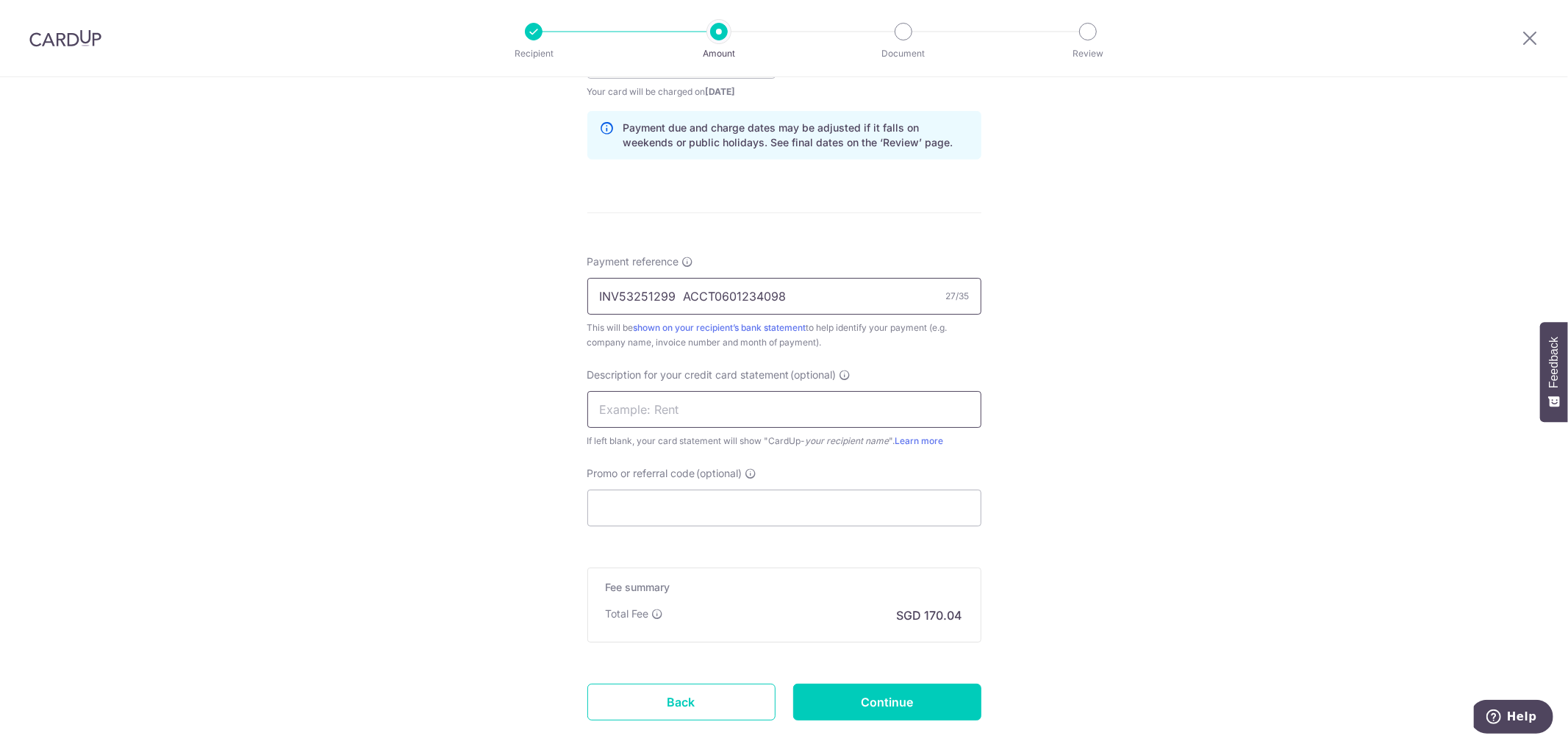
type input "INV53251299 ACCT0601234098"
click at [669, 409] on input "text" at bounding box center [784, 409] width 394 height 37
type input "MARKETING"
click at [665, 511] on input "Promo or referral code (optional)" at bounding box center [784, 507] width 394 height 37
click at [637, 508] on input "Promo or referral code (optional)" at bounding box center [784, 507] width 394 height 37
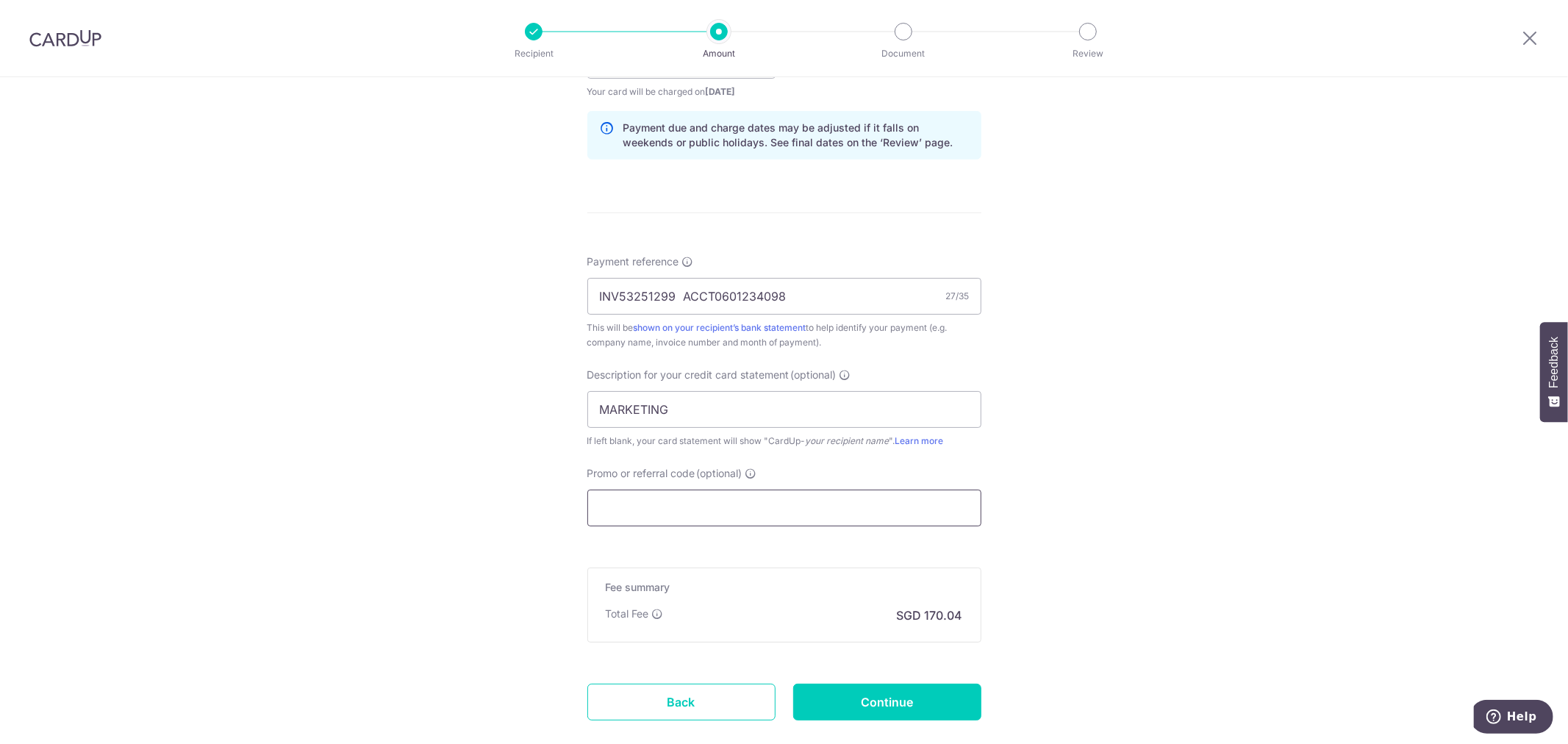
paste input "MENDIS173"
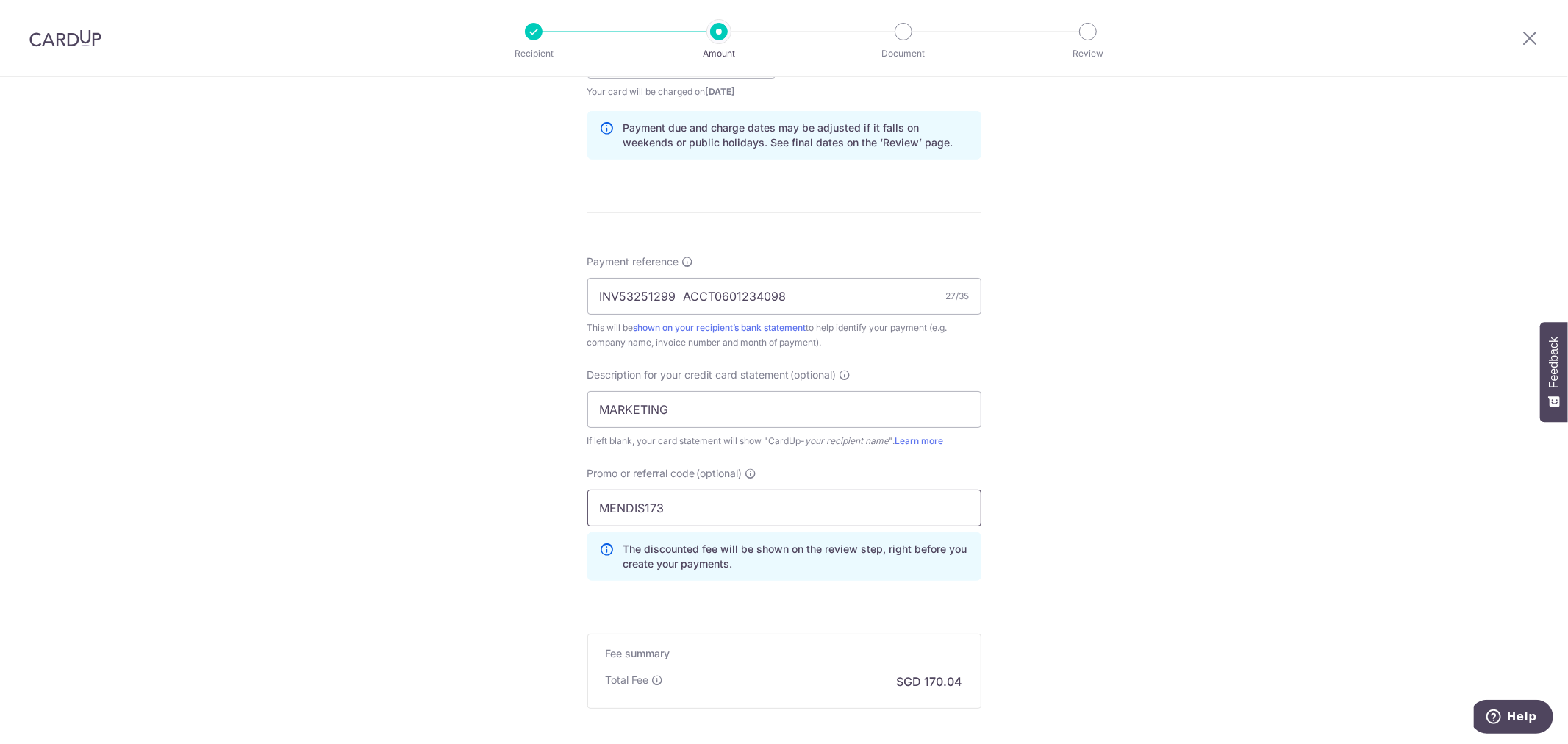
scroll to position [888, 0]
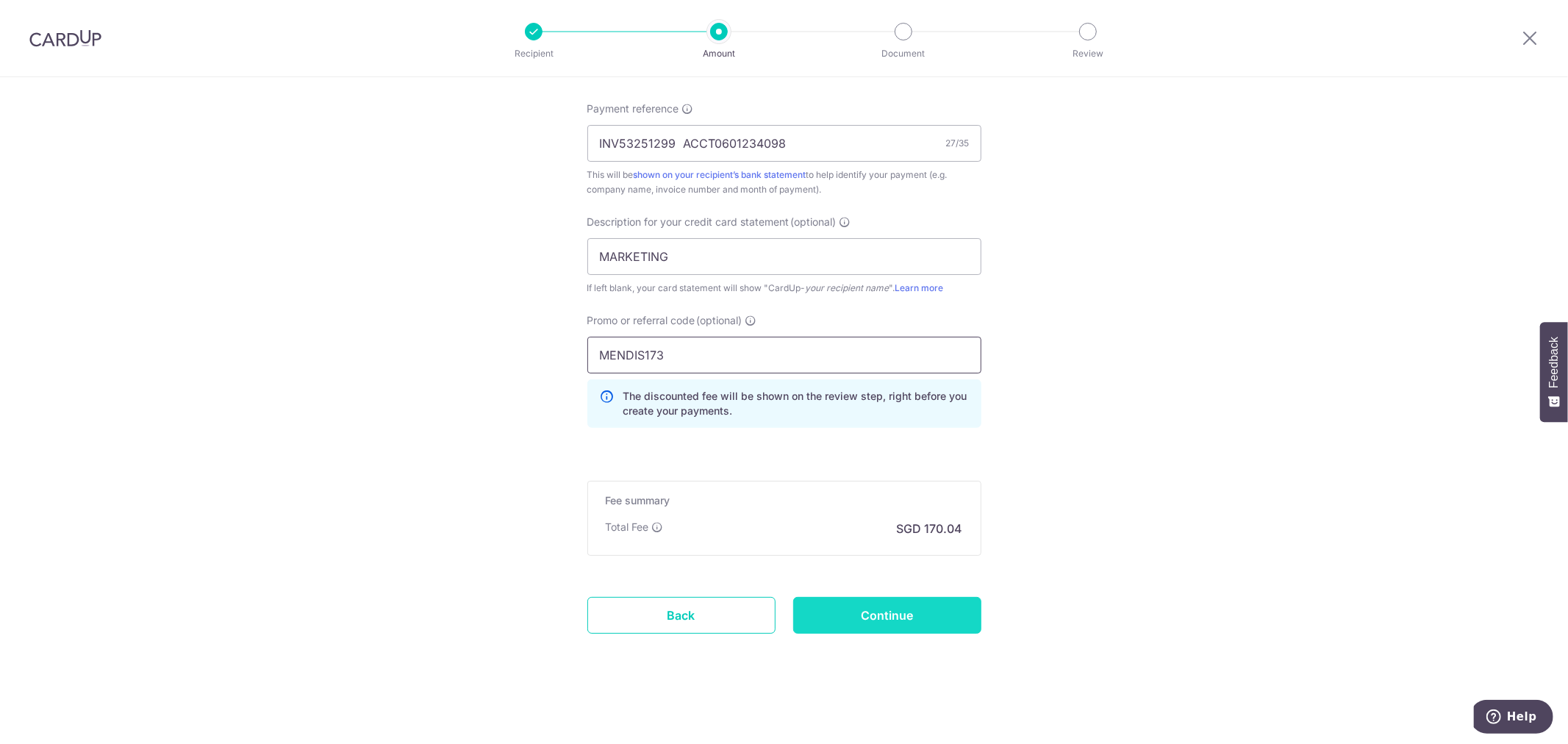
type input "MENDIS173"
click at [905, 619] on input "Continue" at bounding box center [887, 615] width 188 height 37
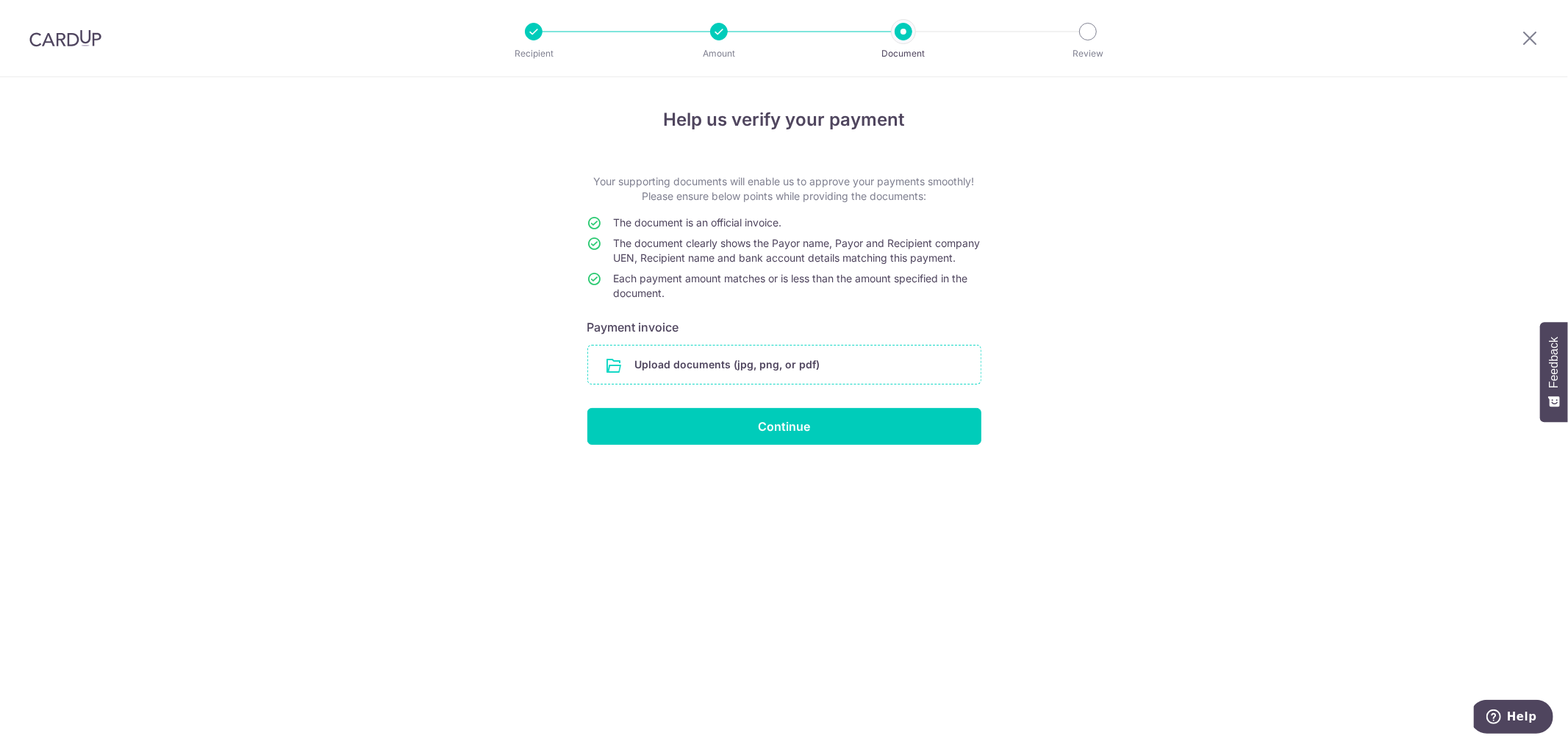
click at [806, 384] on input "file" at bounding box center [784, 365] width 392 height 39
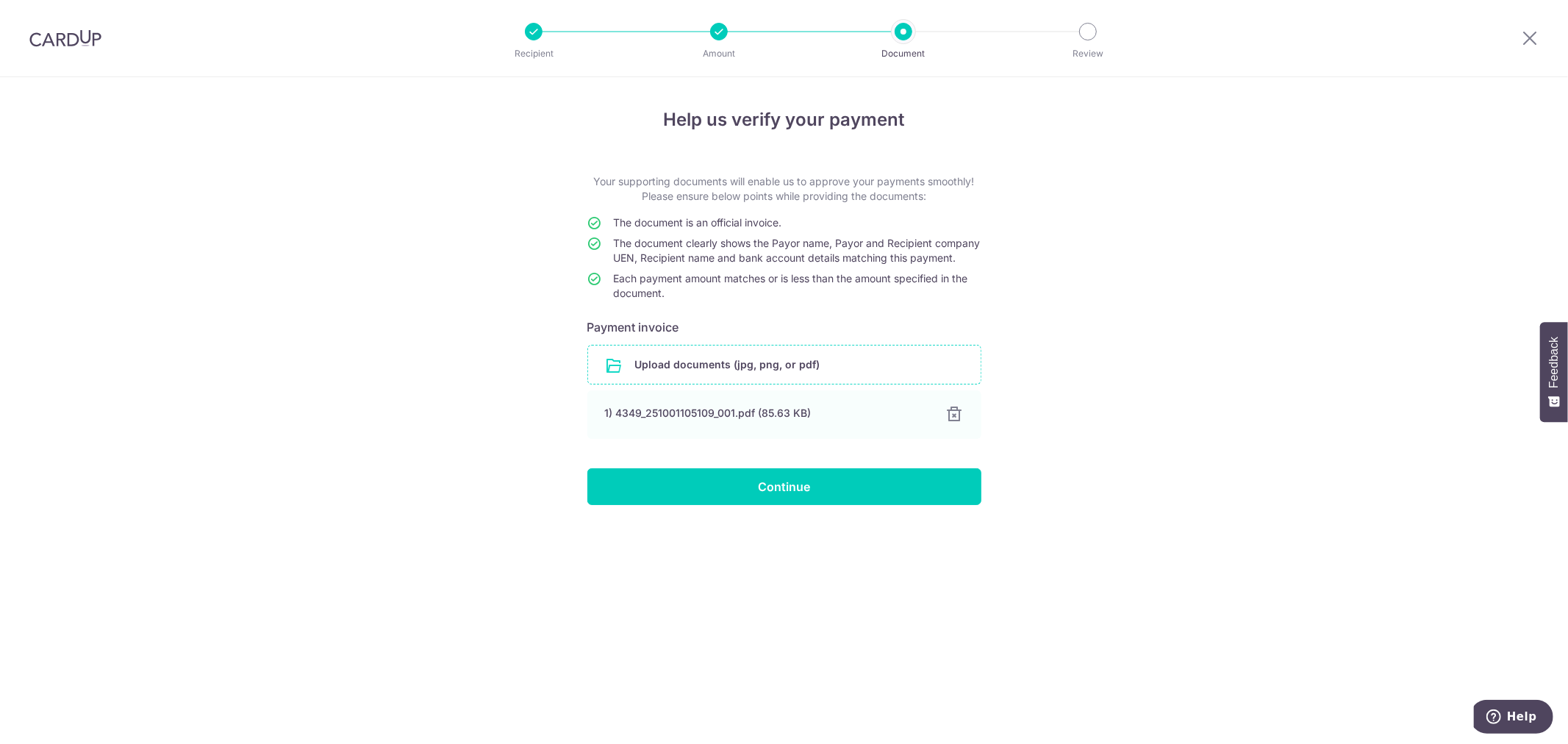
click at [673, 377] on input "file" at bounding box center [784, 365] width 392 height 39
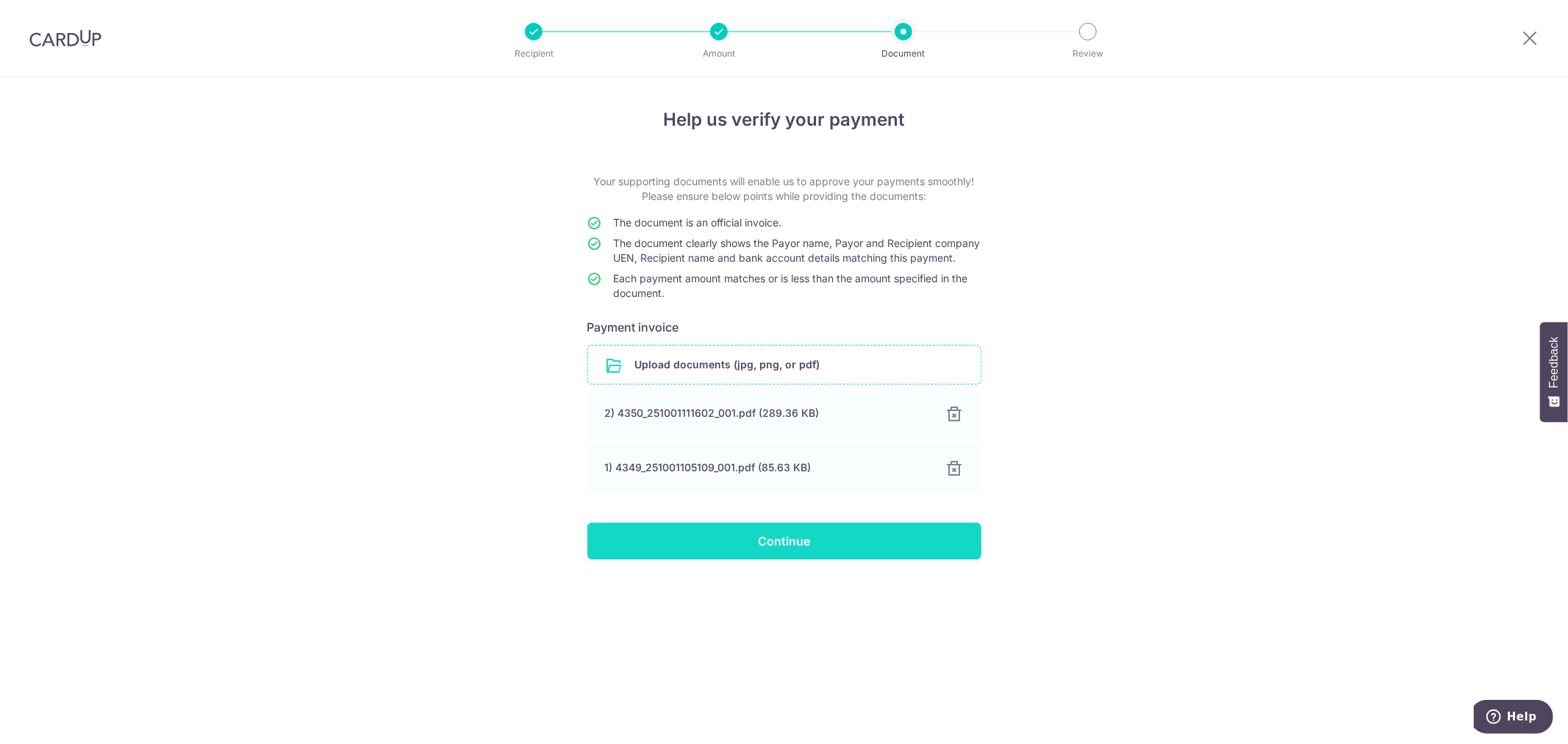
click at [778, 560] on input "Continue" at bounding box center [784, 541] width 394 height 37
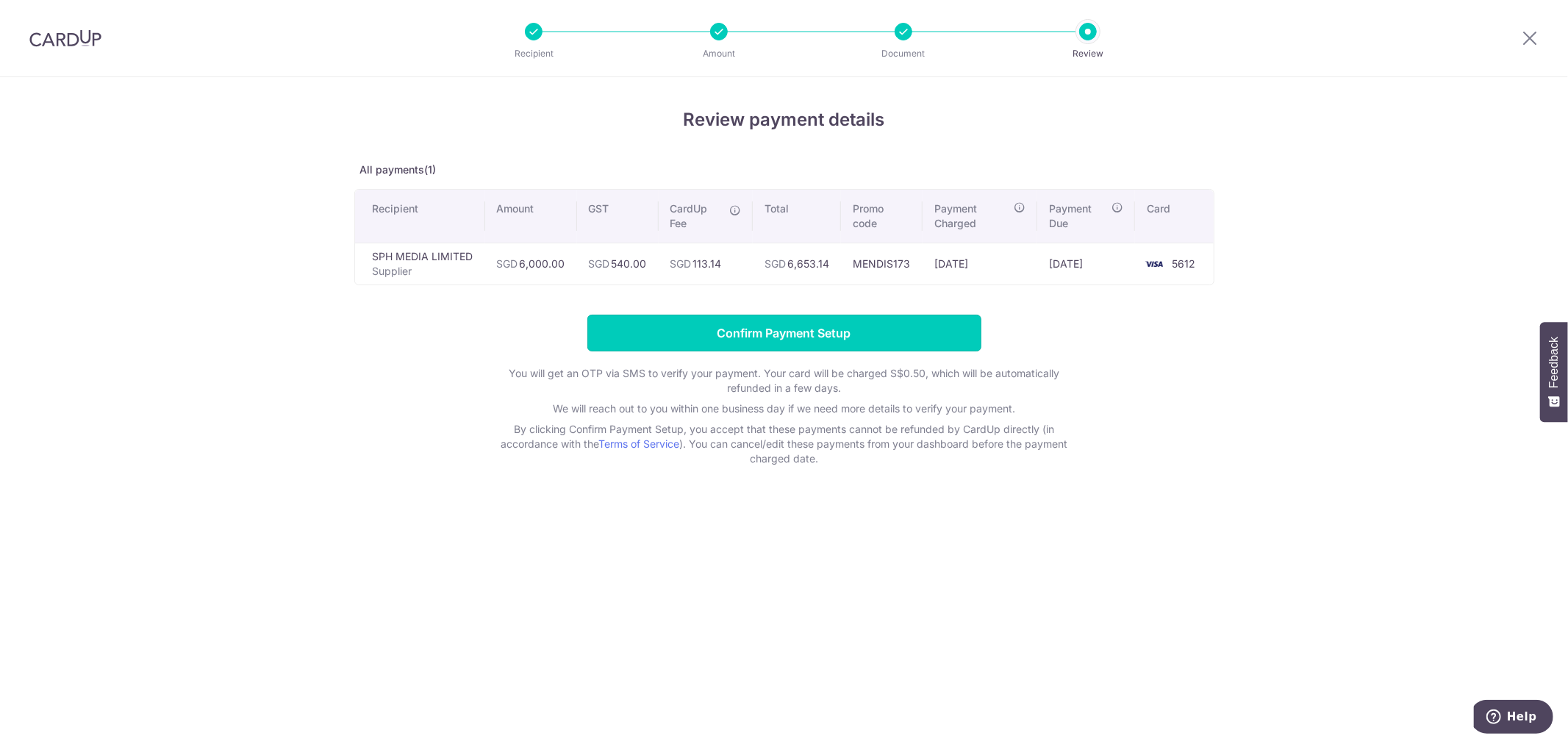
click at [809, 341] on input "Confirm Payment Setup" at bounding box center [784, 333] width 394 height 37
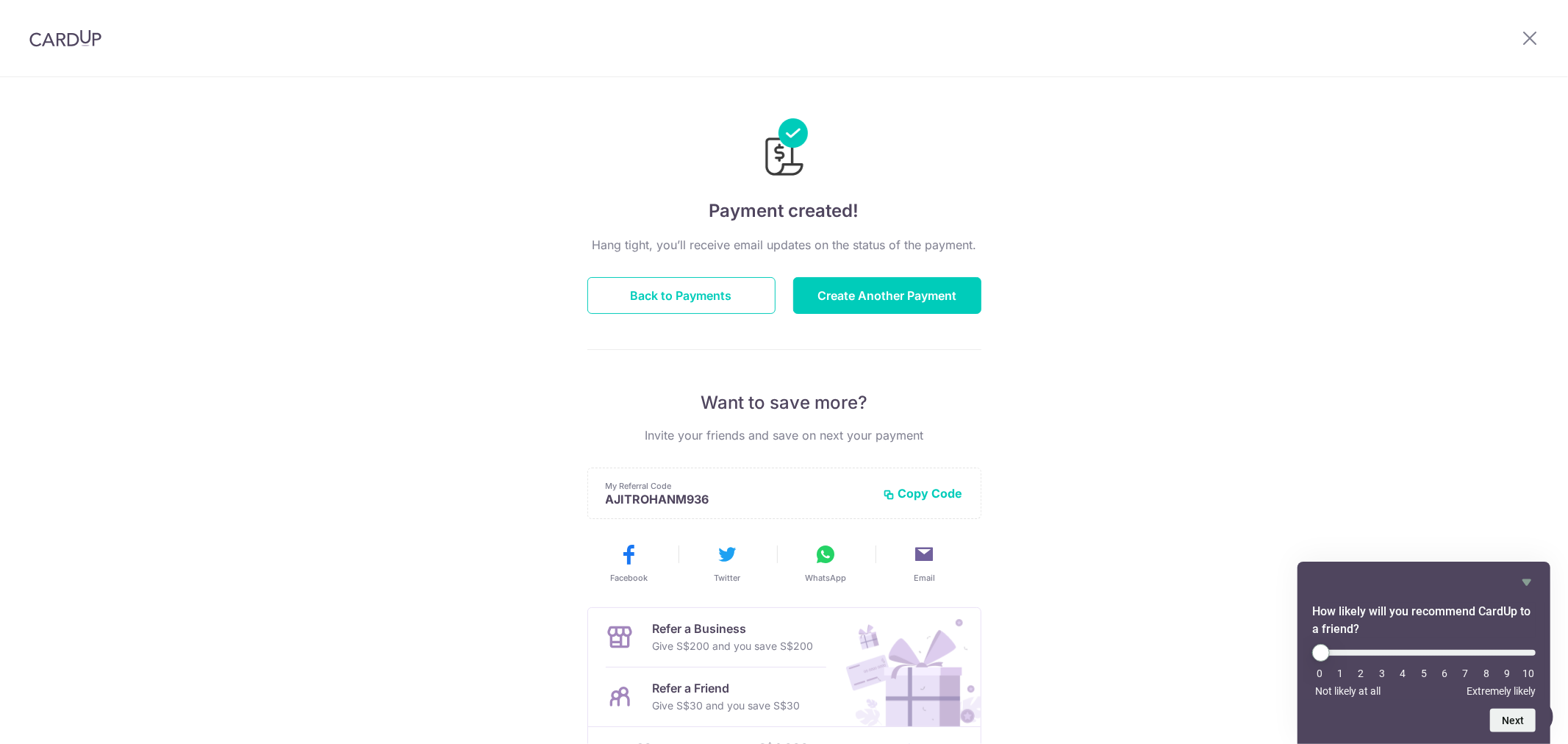
click at [1151, 222] on div "Payment created! Hang tight, you’ll receive email updates on the status of the …" at bounding box center [784, 469] width 1568 height 785
